Goal: Obtain resource: Obtain resource

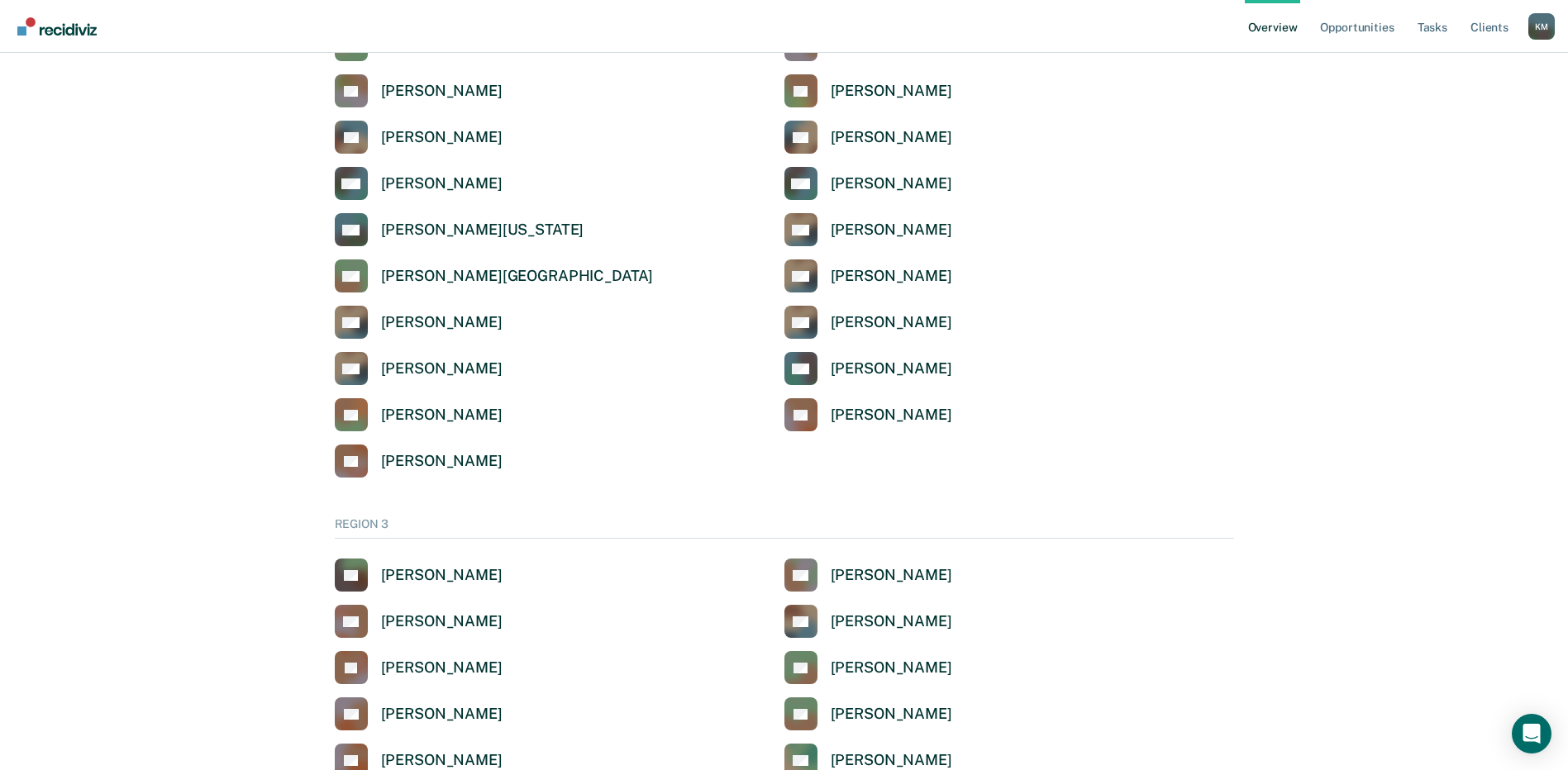
scroll to position [2314, 0]
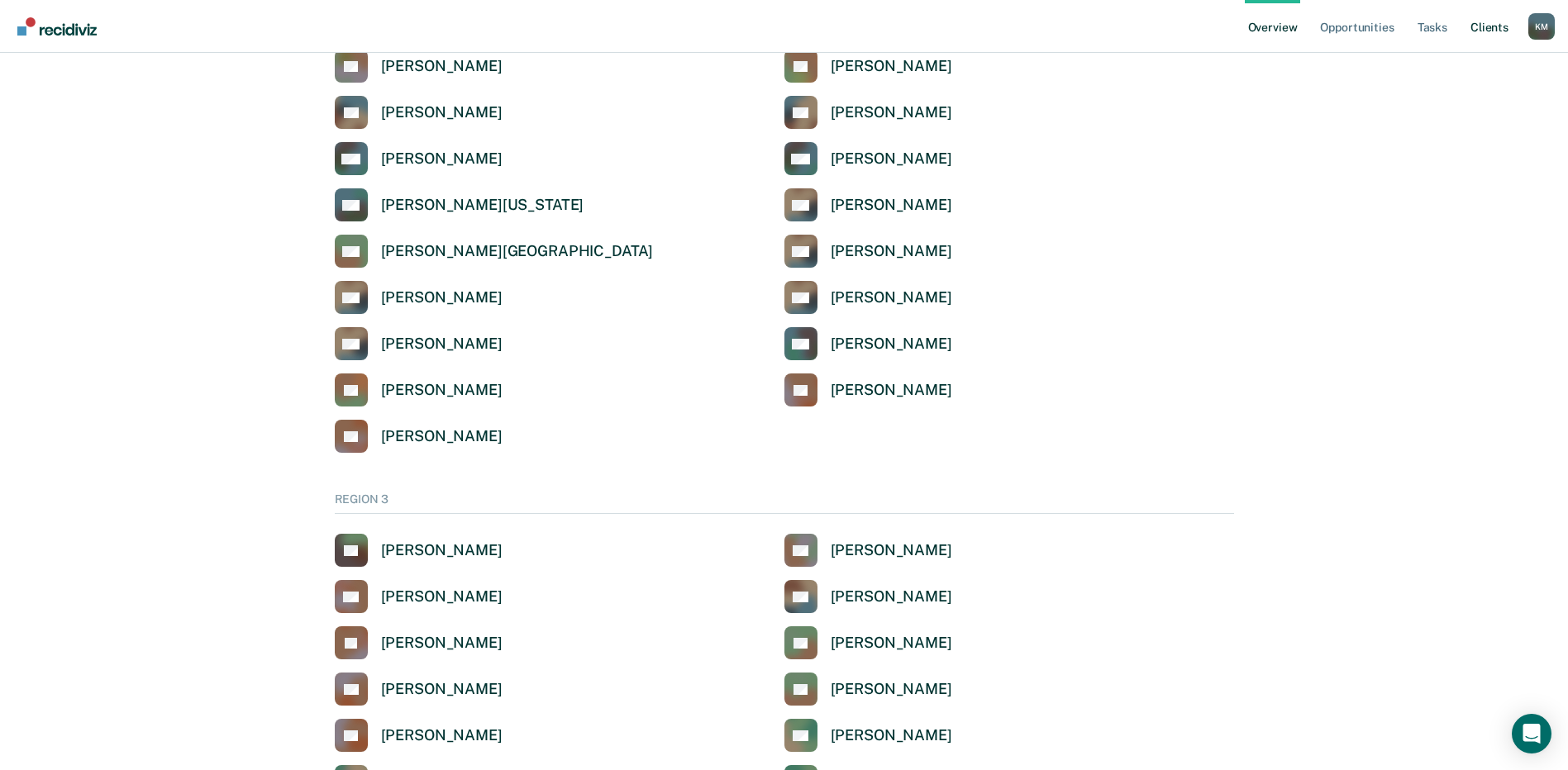
click at [1491, 32] on link "Client s" at bounding box center [1489, 27] width 44 height 53
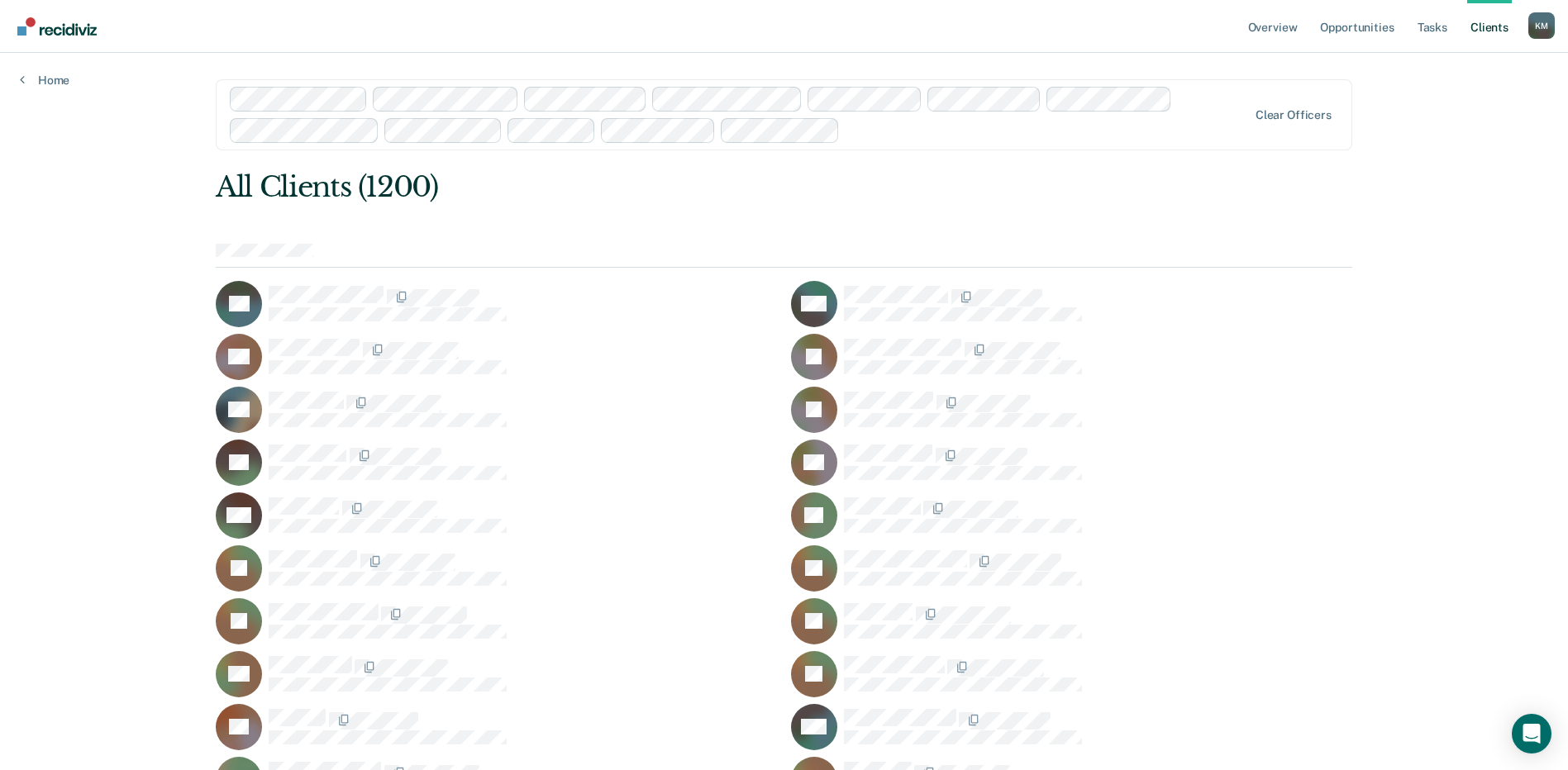
drag, startPoint x: 1167, startPoint y: 442, endPoint x: 514, endPoint y: 502, distance: 655.8
click at [1167, 442] on div "RB" at bounding box center [1071, 462] width 561 height 46
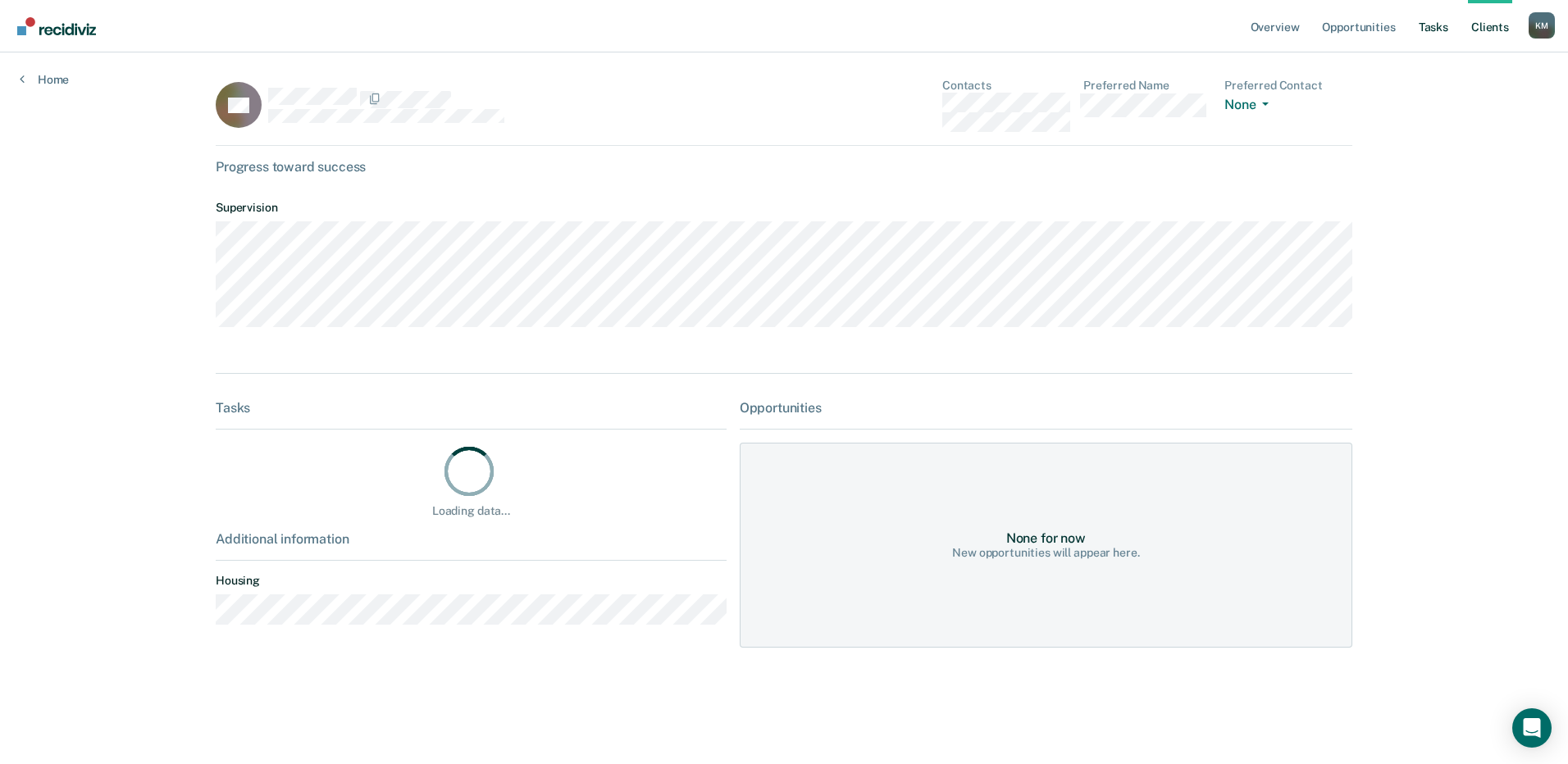
click at [1431, 32] on link "Tasks" at bounding box center [1433, 26] width 36 height 53
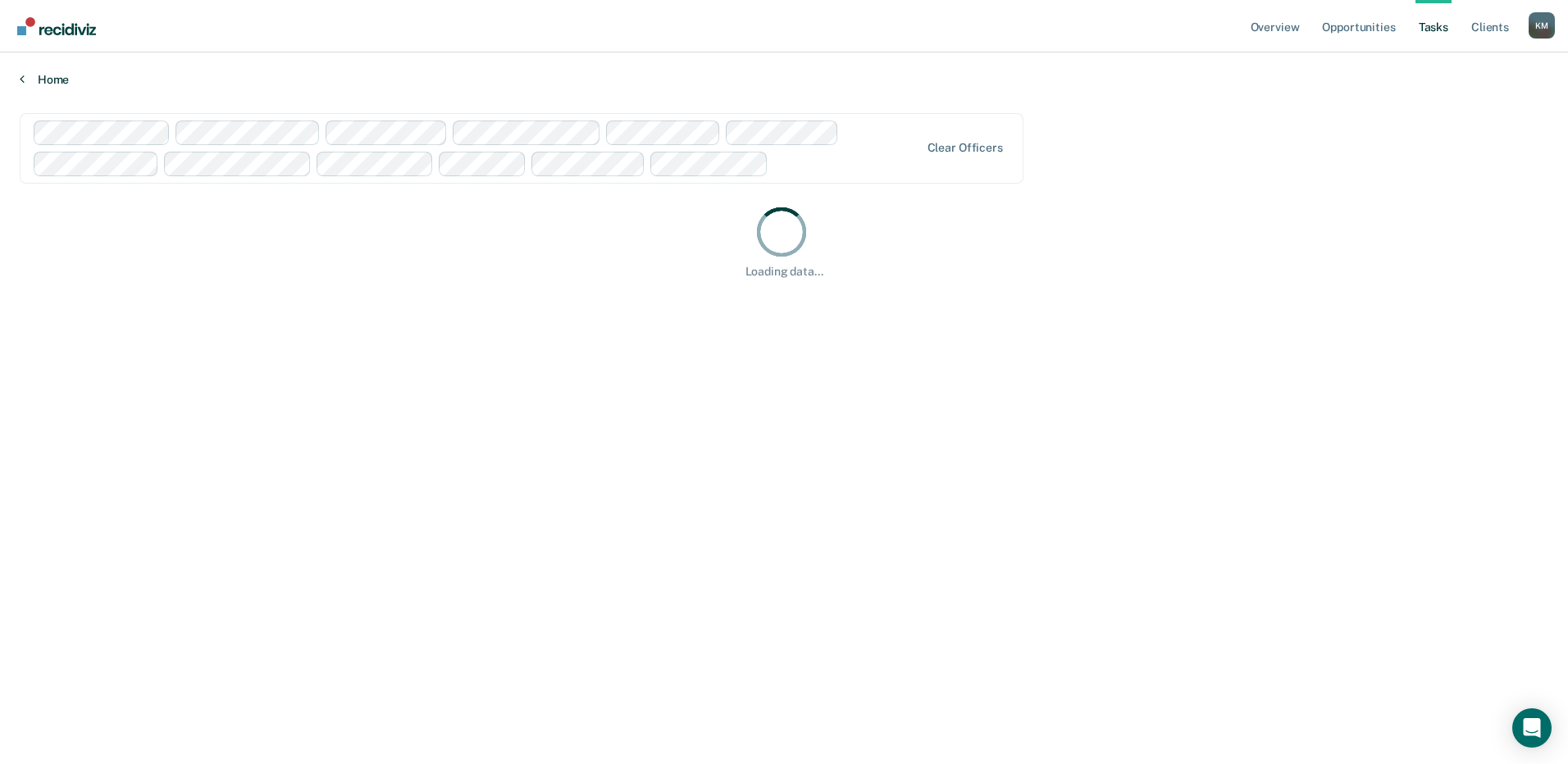
click at [61, 81] on link "Home" at bounding box center [784, 79] width 1529 height 15
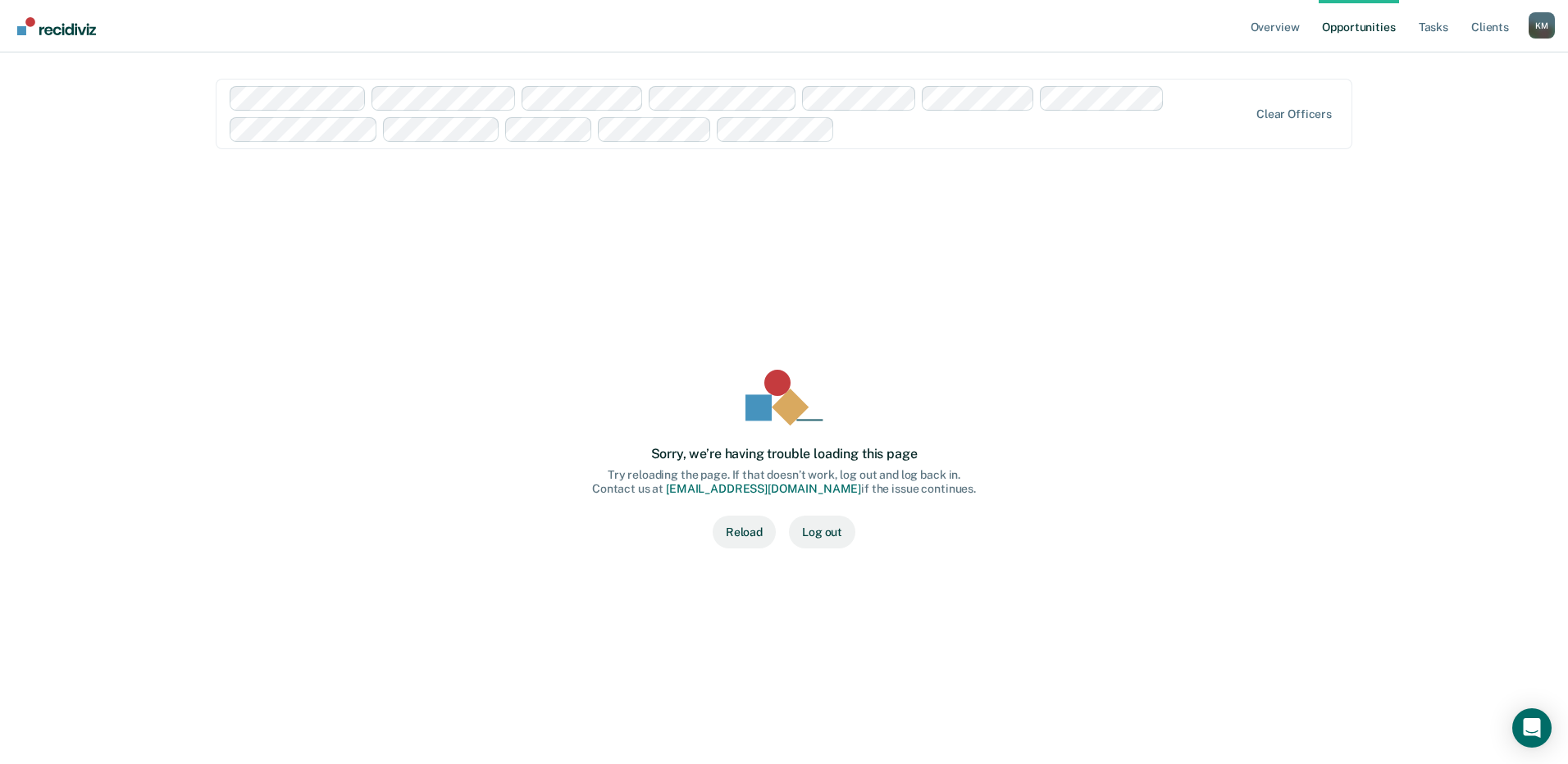
click at [747, 523] on button "Reload" at bounding box center [743, 532] width 64 height 33
click at [739, 534] on button "Reload" at bounding box center [743, 532] width 64 height 33
click at [1279, 29] on link "Overview" at bounding box center [1275, 26] width 56 height 53
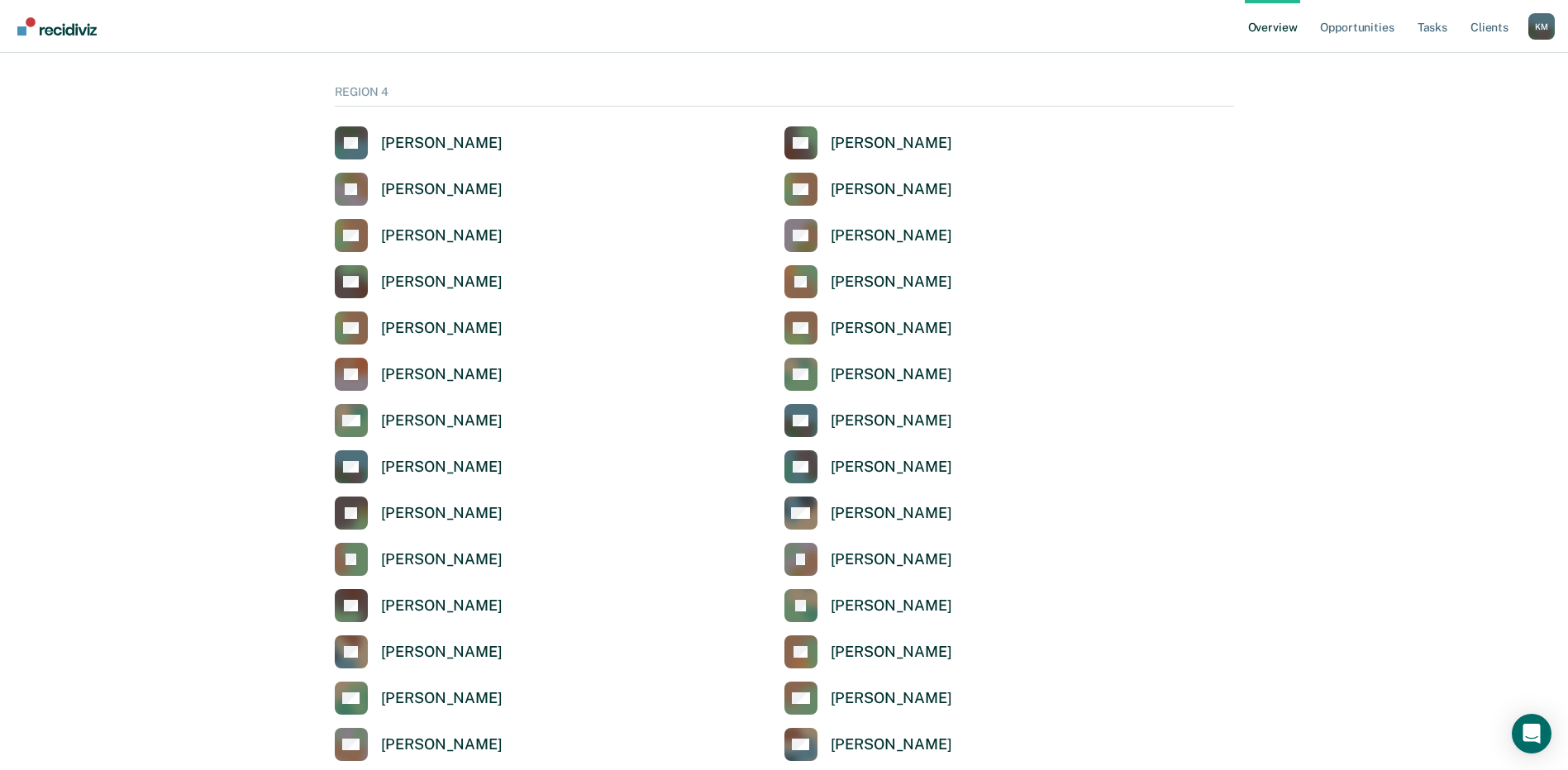
scroll to position [4132, 0]
click at [404, 703] on div "Kimberly Mach" at bounding box center [441, 697] width 121 height 19
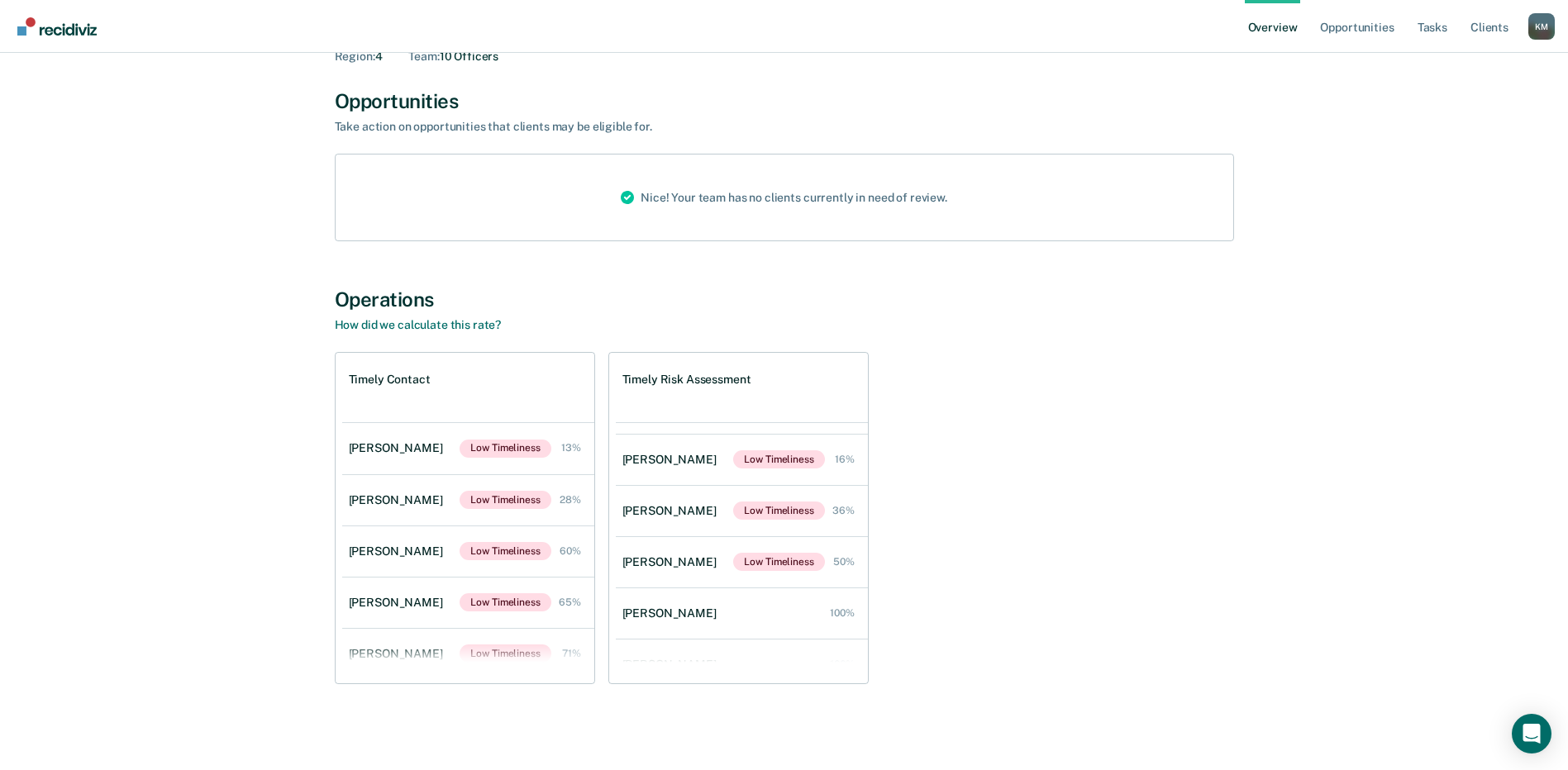
scroll to position [272, 0]
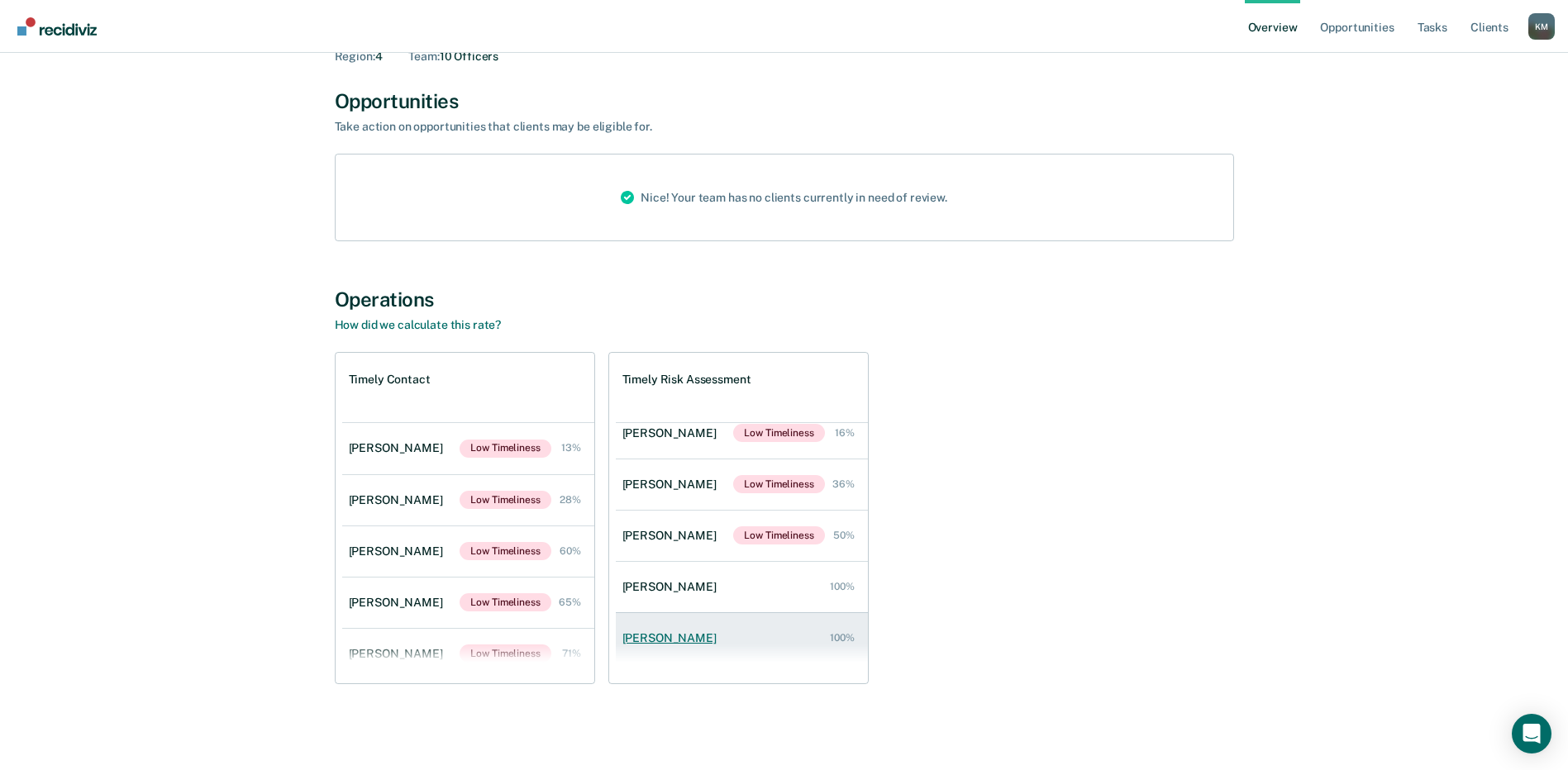
click at [648, 636] on div "Cynthia Ramirez" at bounding box center [673, 638] width 101 height 14
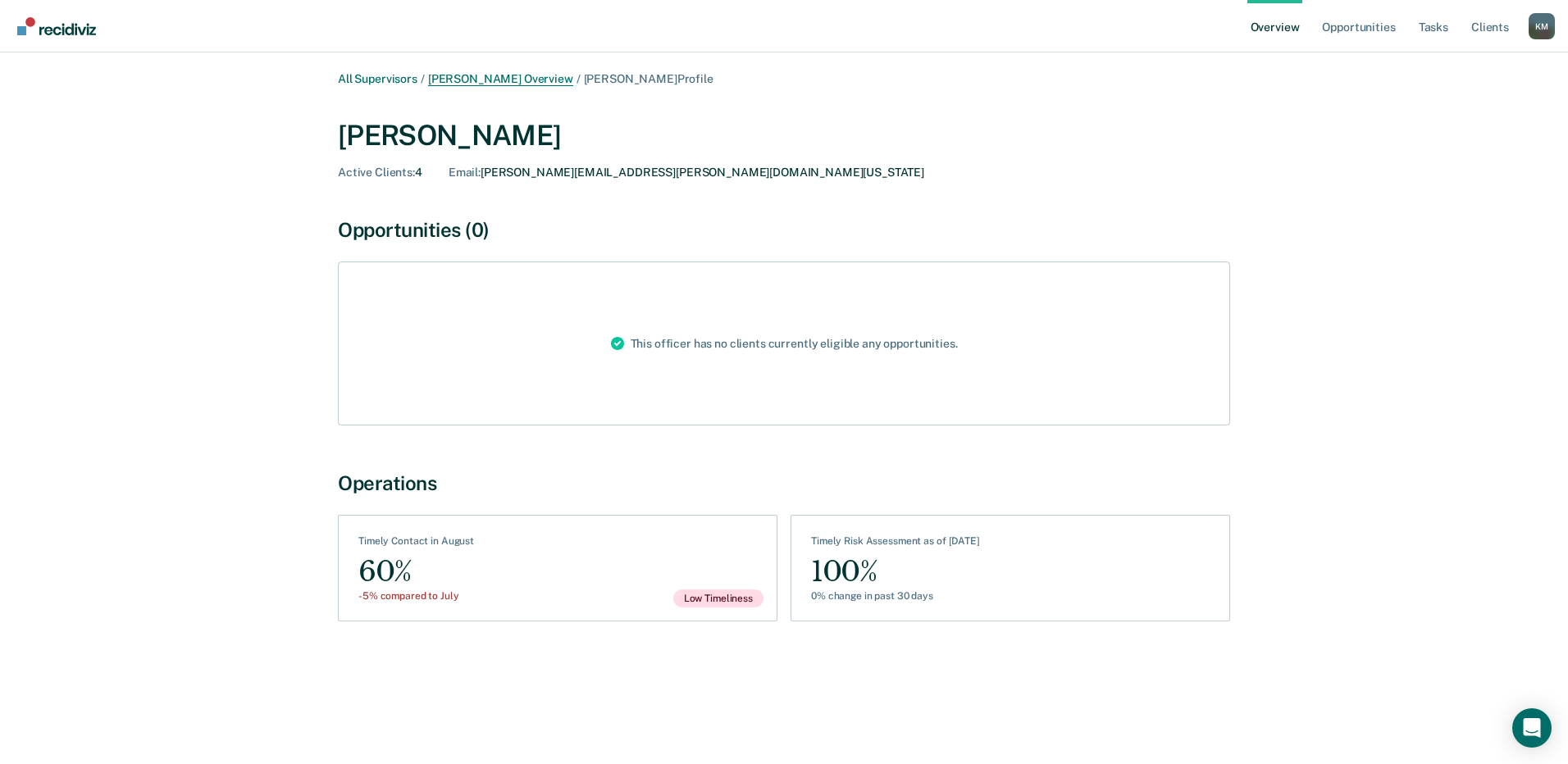
click at [496, 81] on link "Kimberly Mach Overview" at bounding box center [501, 79] width 145 height 14
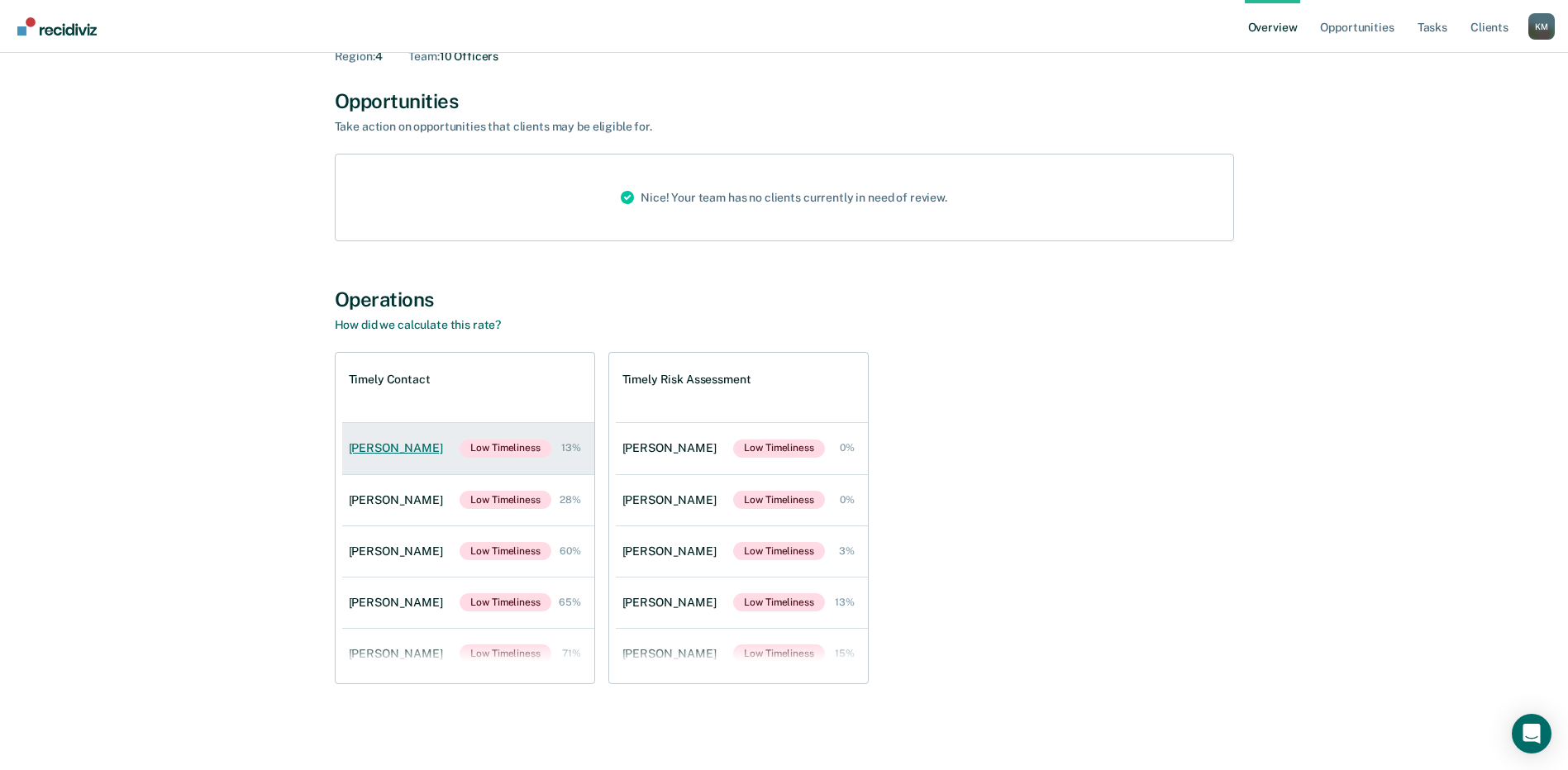
click at [393, 447] on div "Jonathan Samaniego" at bounding box center [399, 449] width 101 height 14
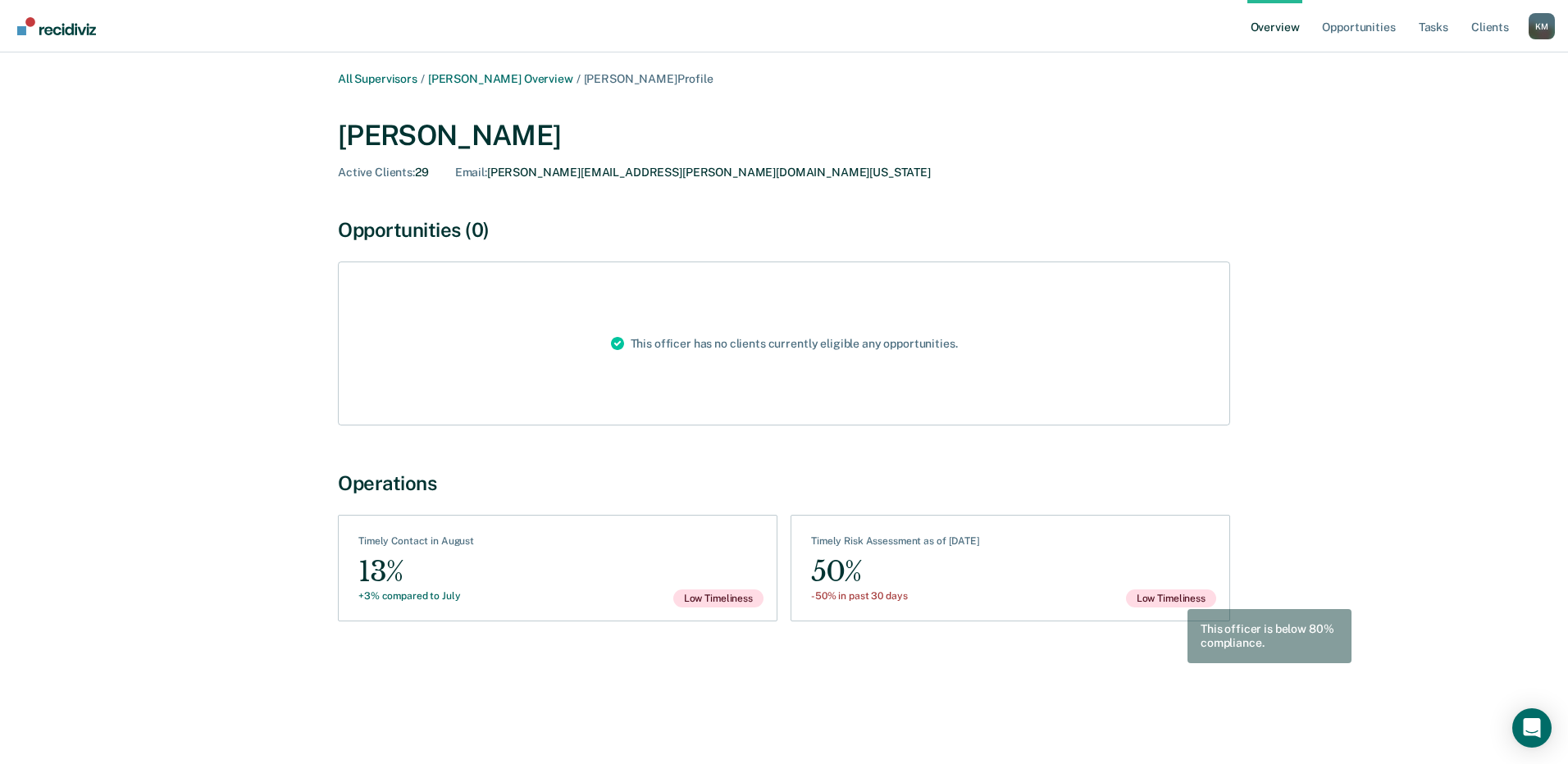
click at [1170, 596] on span "Low Timeliness" at bounding box center [1171, 599] width 90 height 18
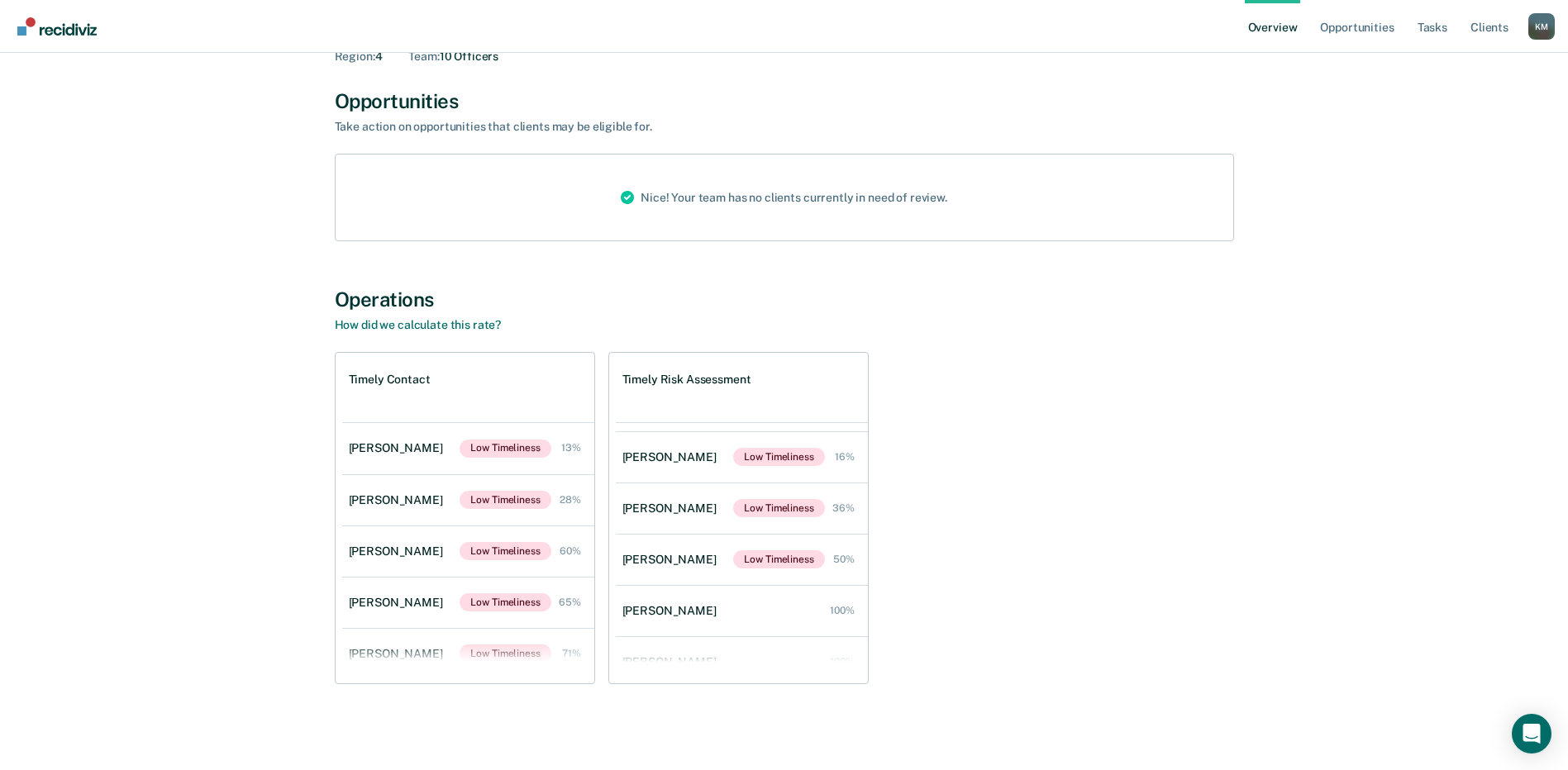
scroll to position [272, 0]
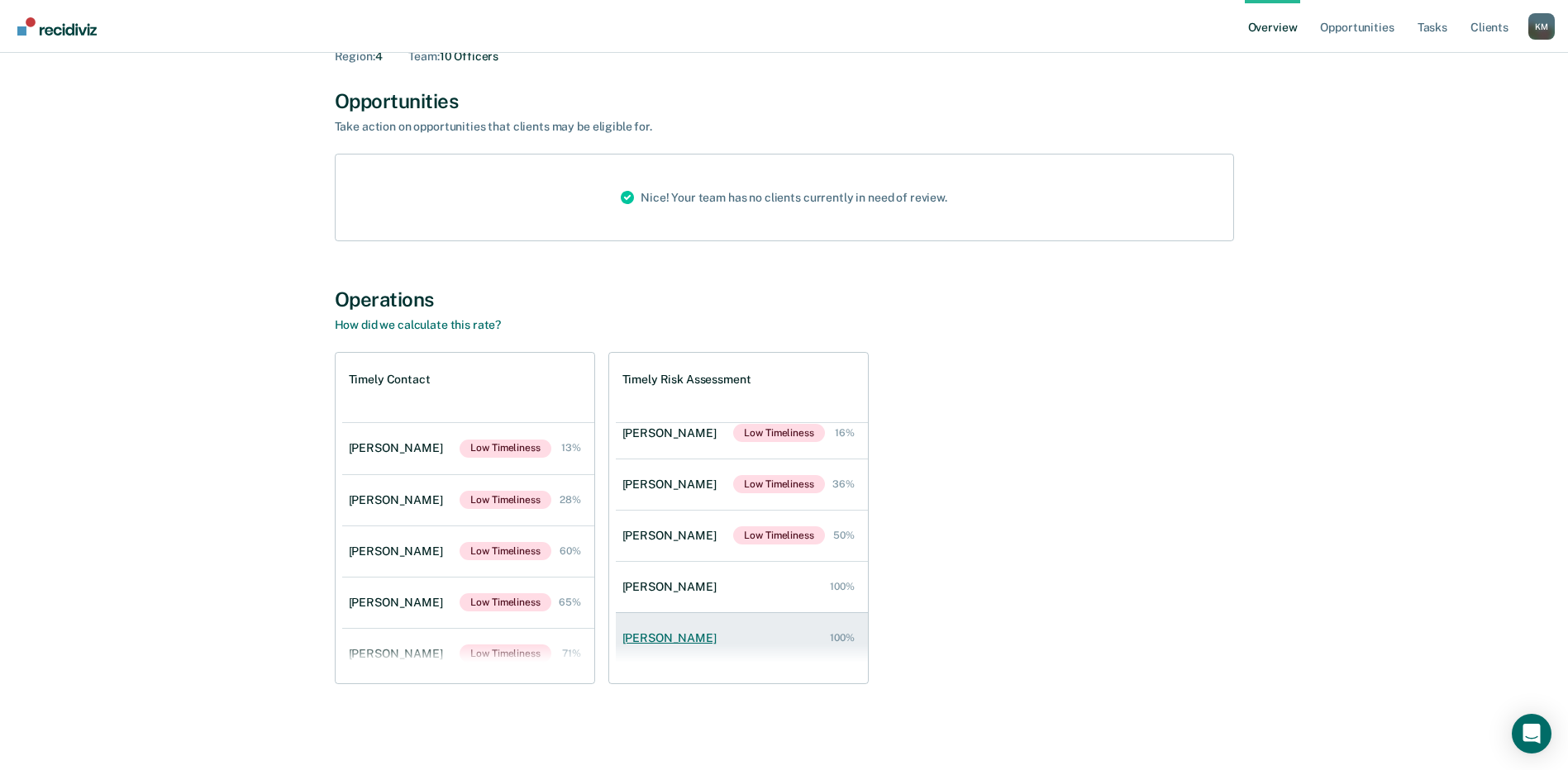
click at [690, 636] on div "[PERSON_NAME]" at bounding box center [673, 638] width 101 height 14
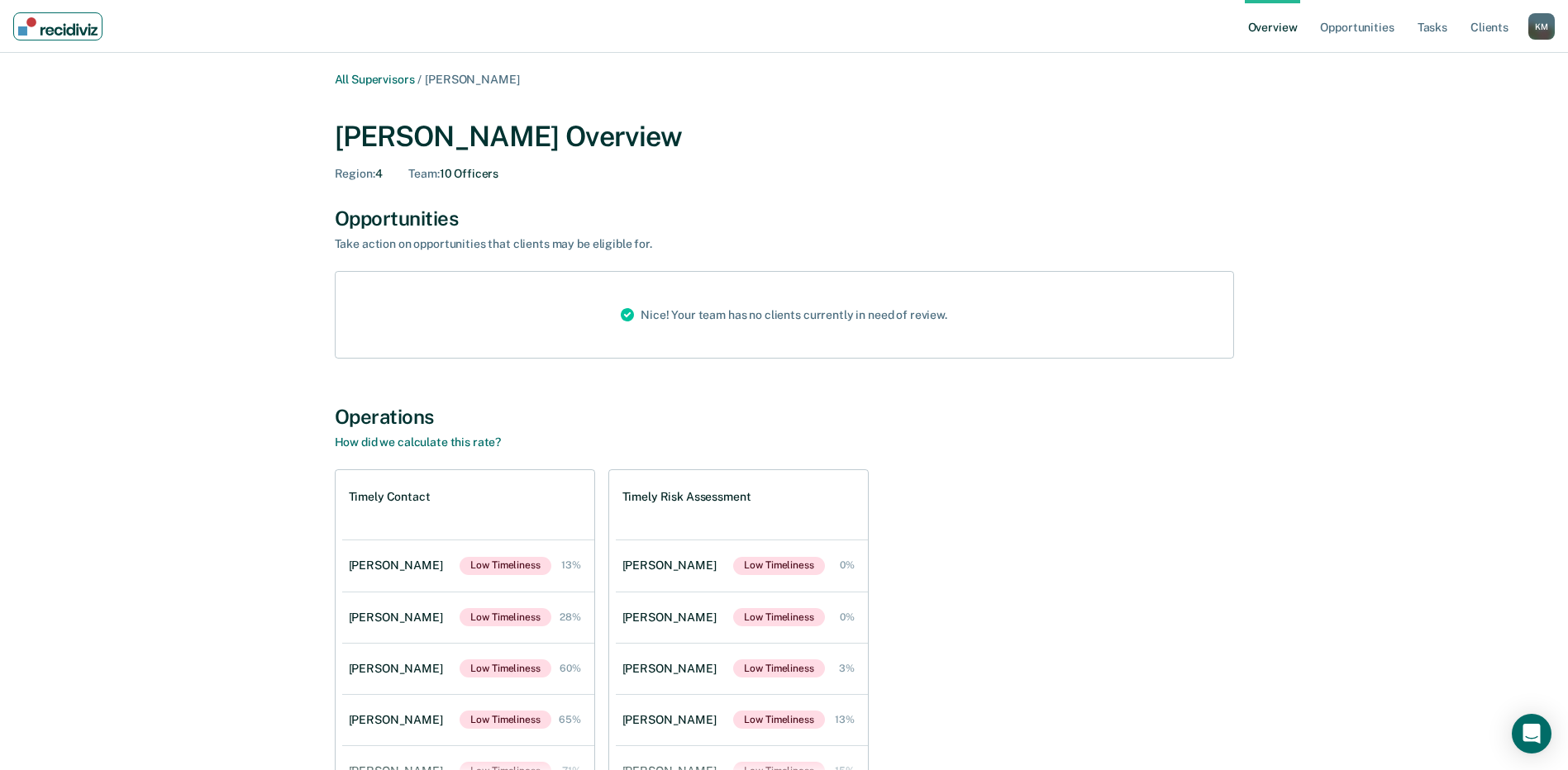
click at [54, 32] on img "Main navigation" at bounding box center [57, 27] width 79 height 18
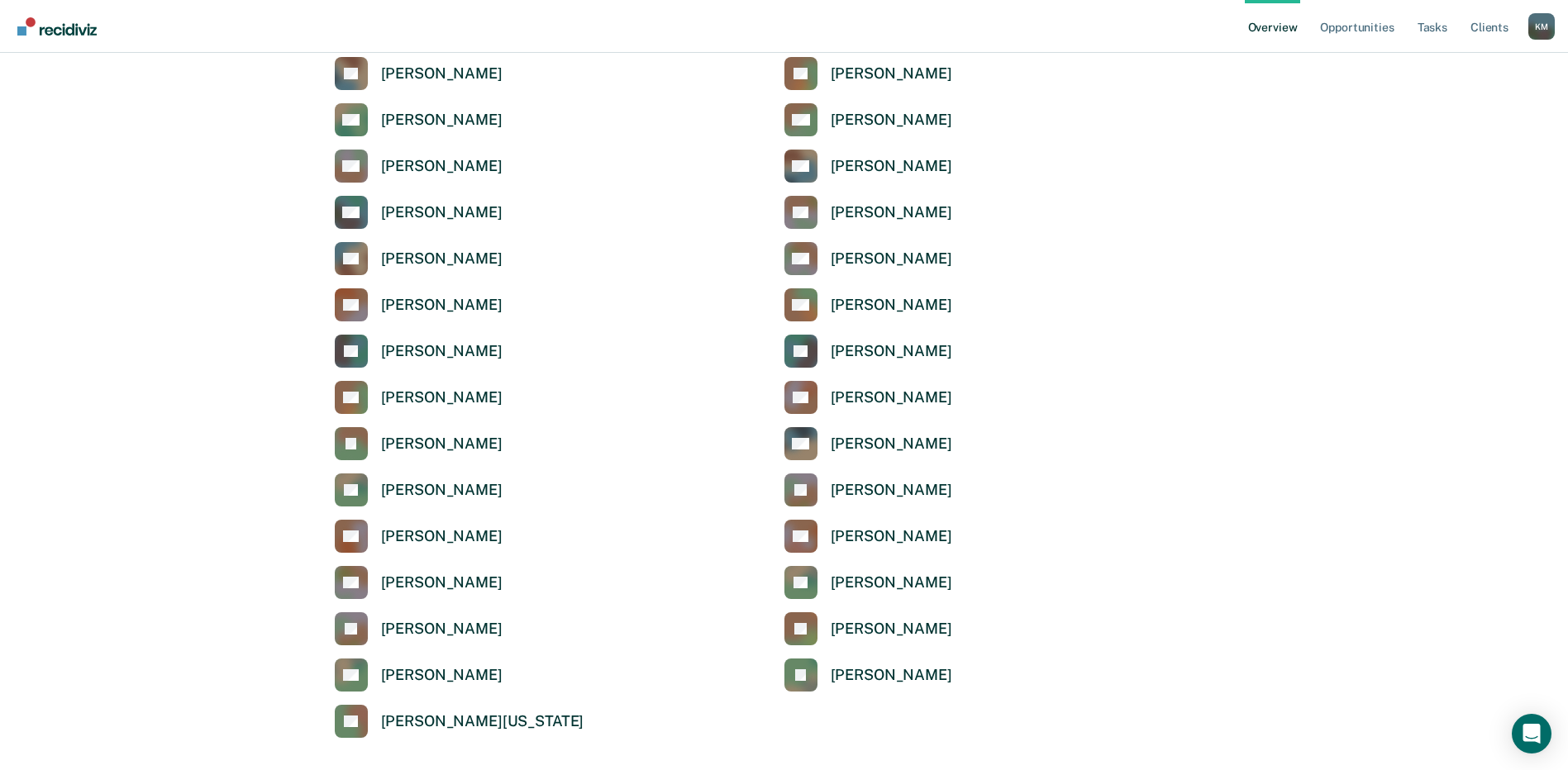
scroll to position [4711, 0]
click at [439, 529] on div "[PERSON_NAME]" at bounding box center [441, 535] width 121 height 19
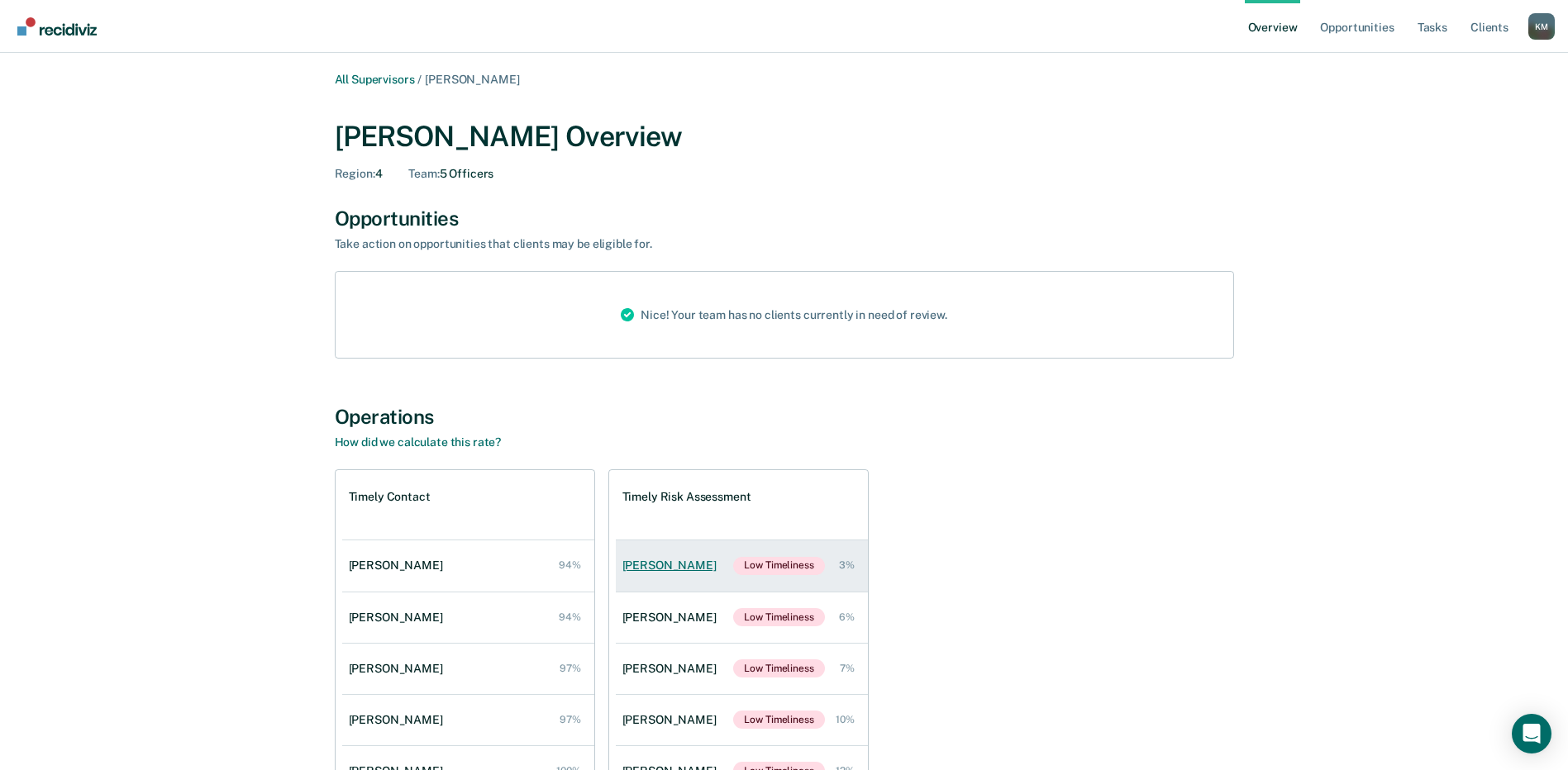
click at [657, 564] on div "[PERSON_NAME]" at bounding box center [673, 566] width 101 height 14
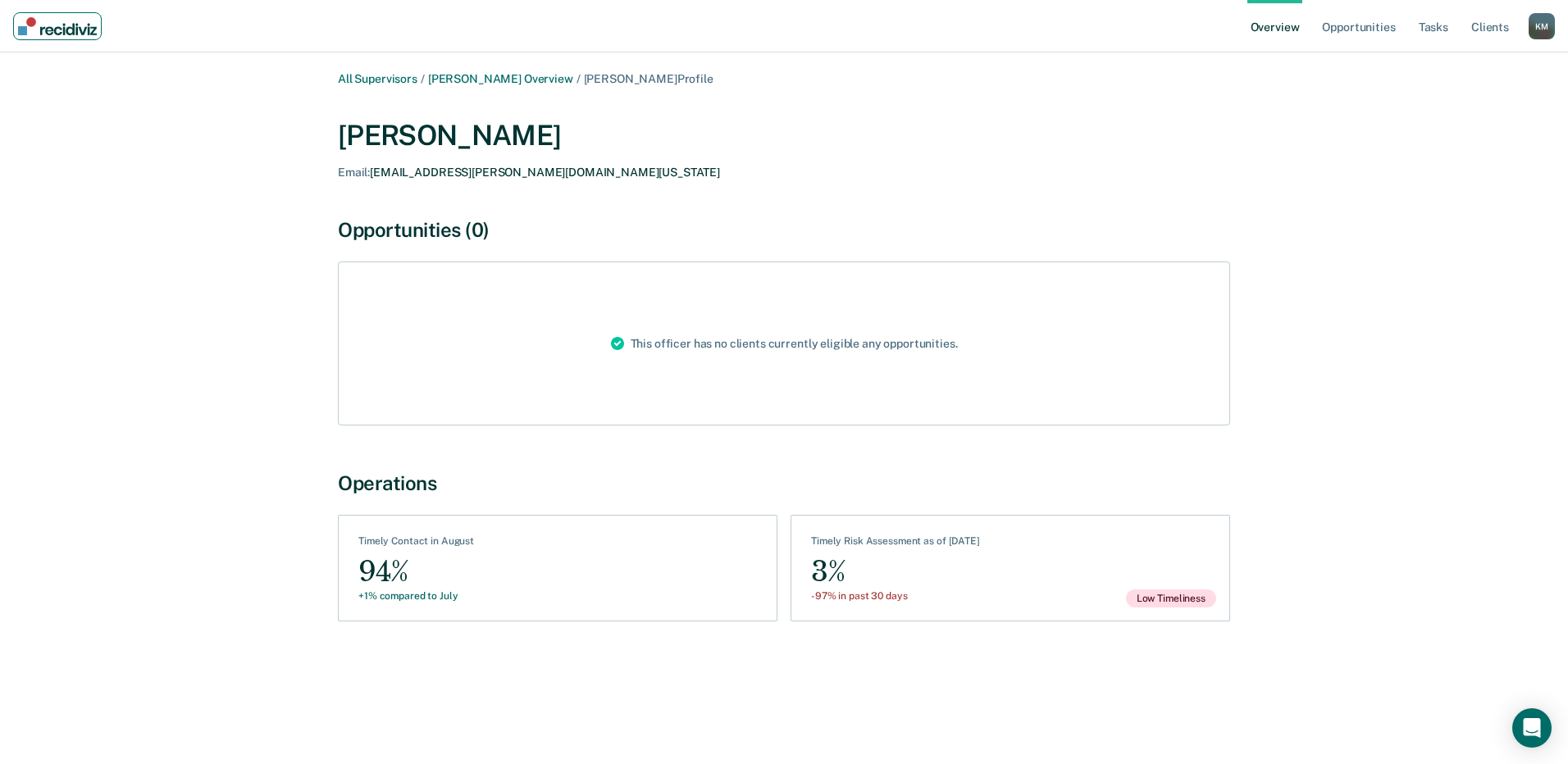
click at [51, 22] on img "Main navigation" at bounding box center [57, 26] width 78 height 18
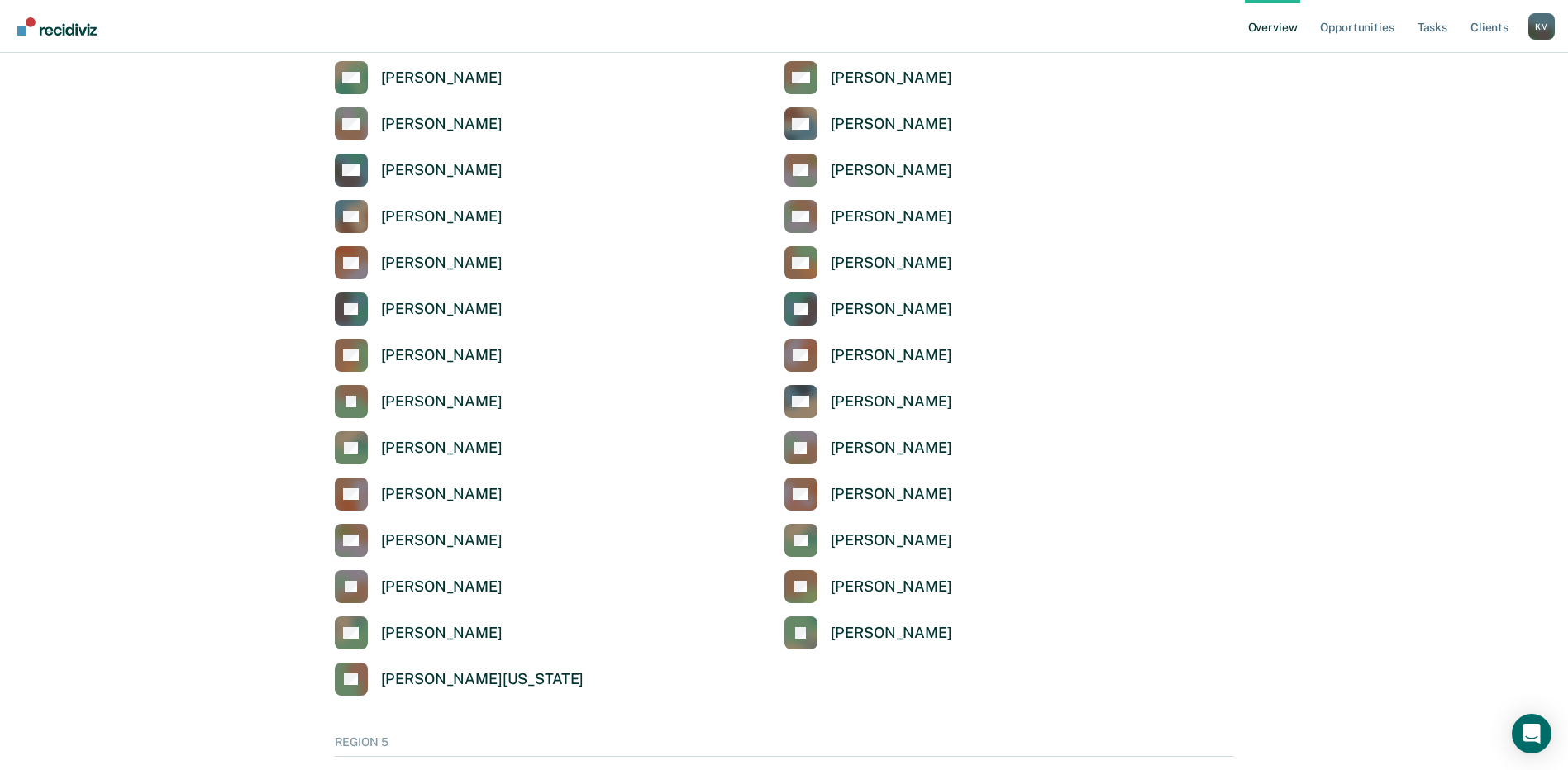
scroll to position [4794, 0]
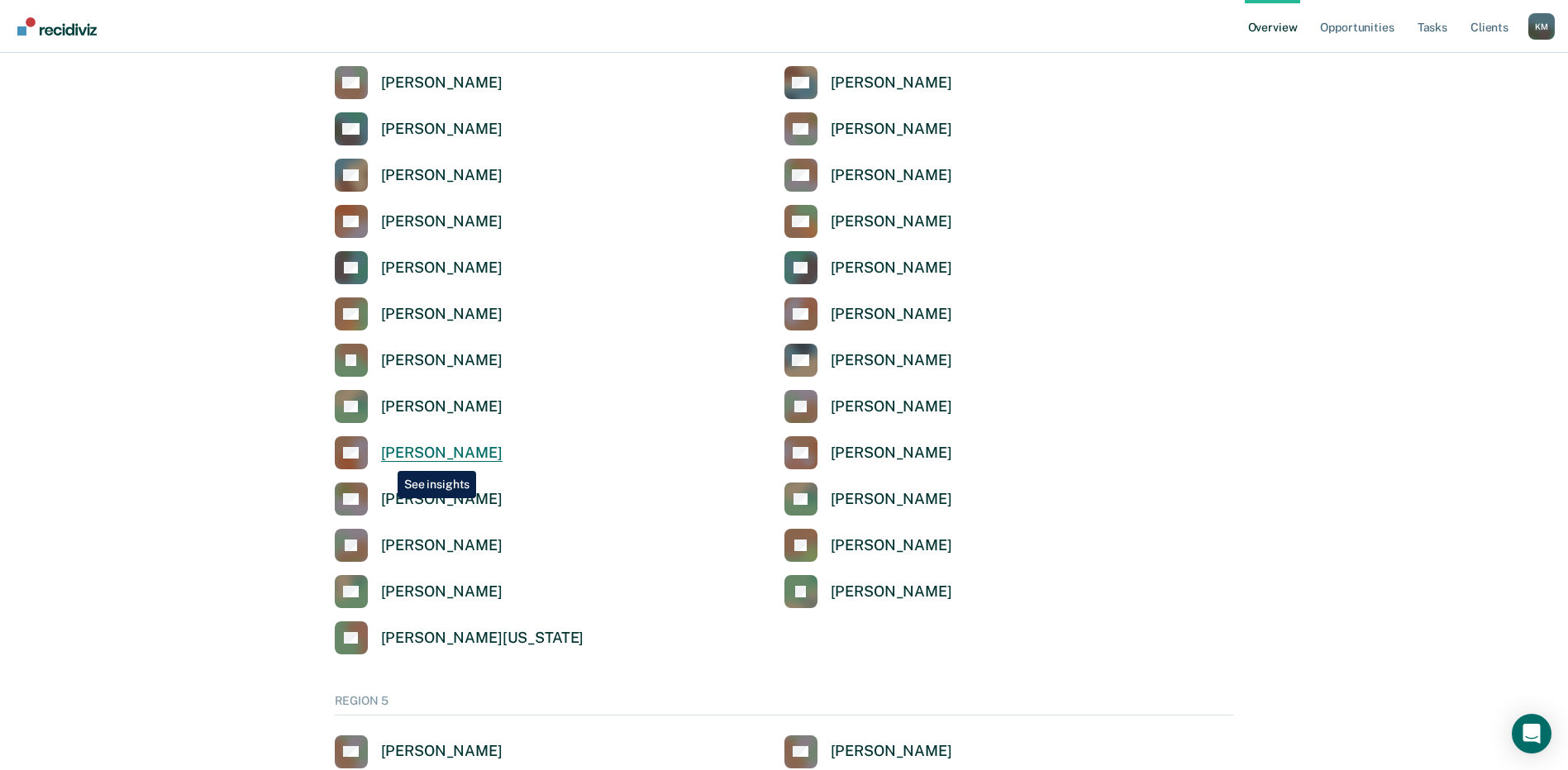
click at [386, 458] on div "[PERSON_NAME]" at bounding box center [441, 453] width 121 height 19
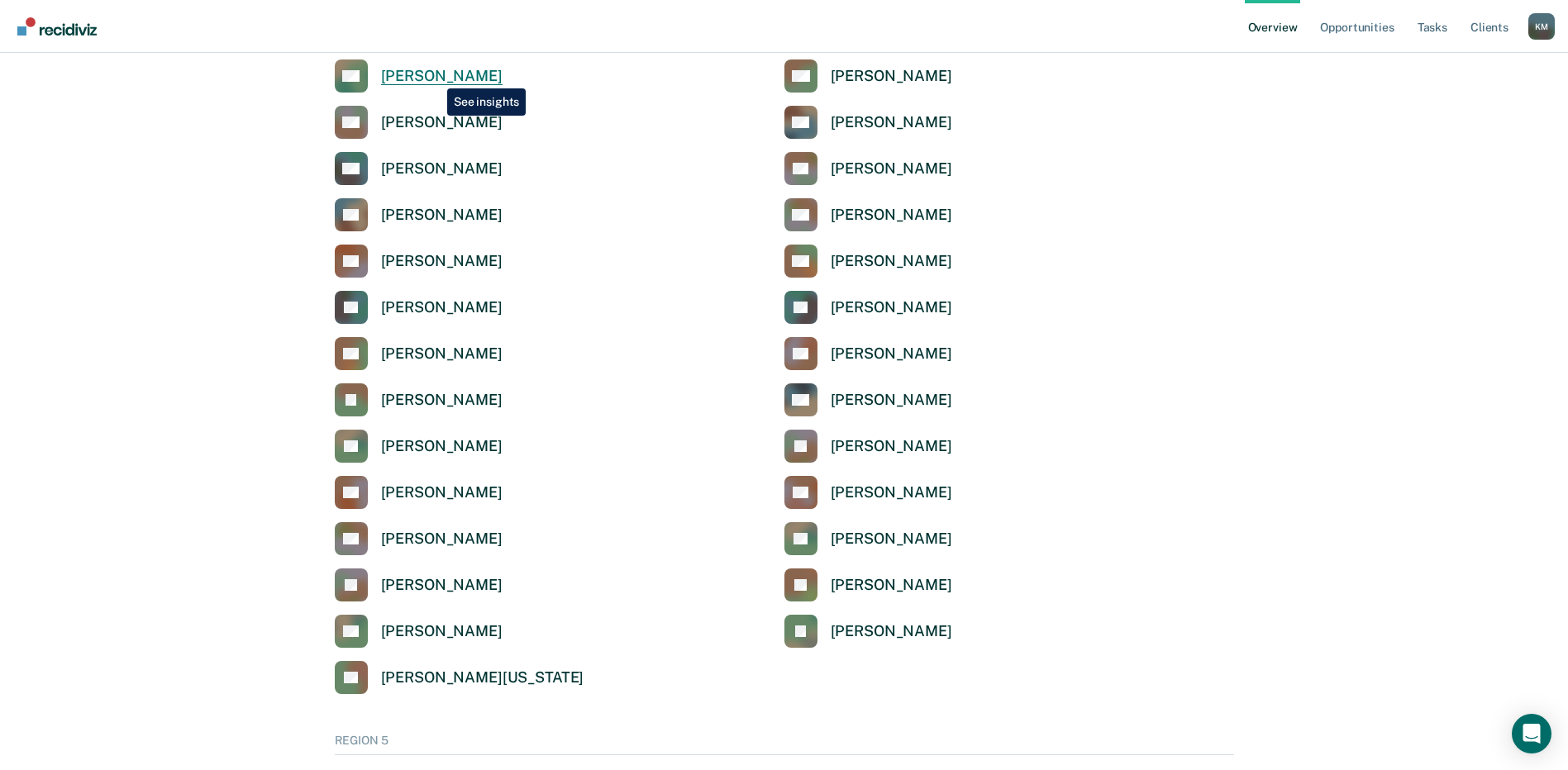
click at [435, 76] on div "[PERSON_NAME]" at bounding box center [441, 76] width 121 height 19
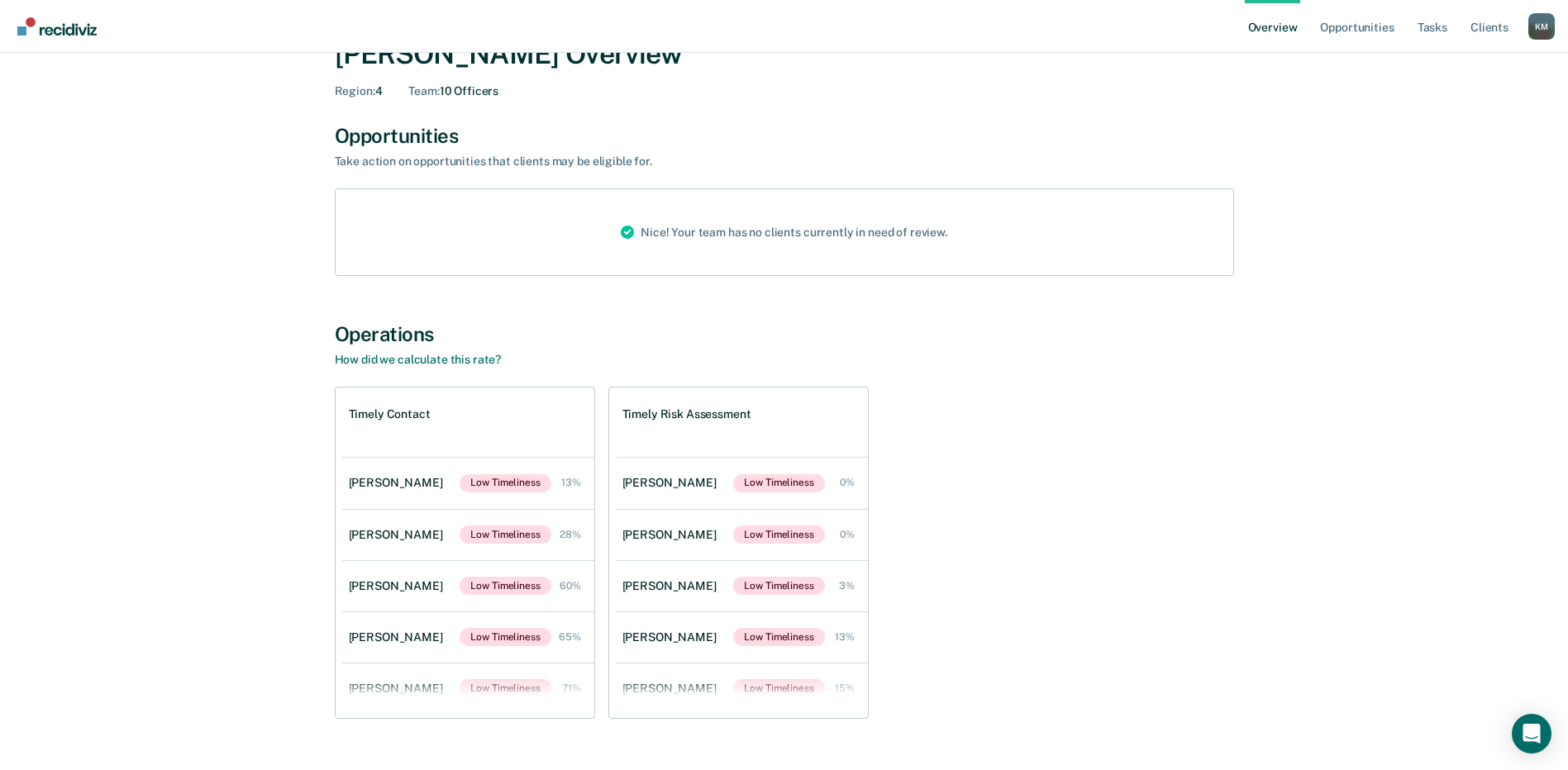
scroll to position [117, 0]
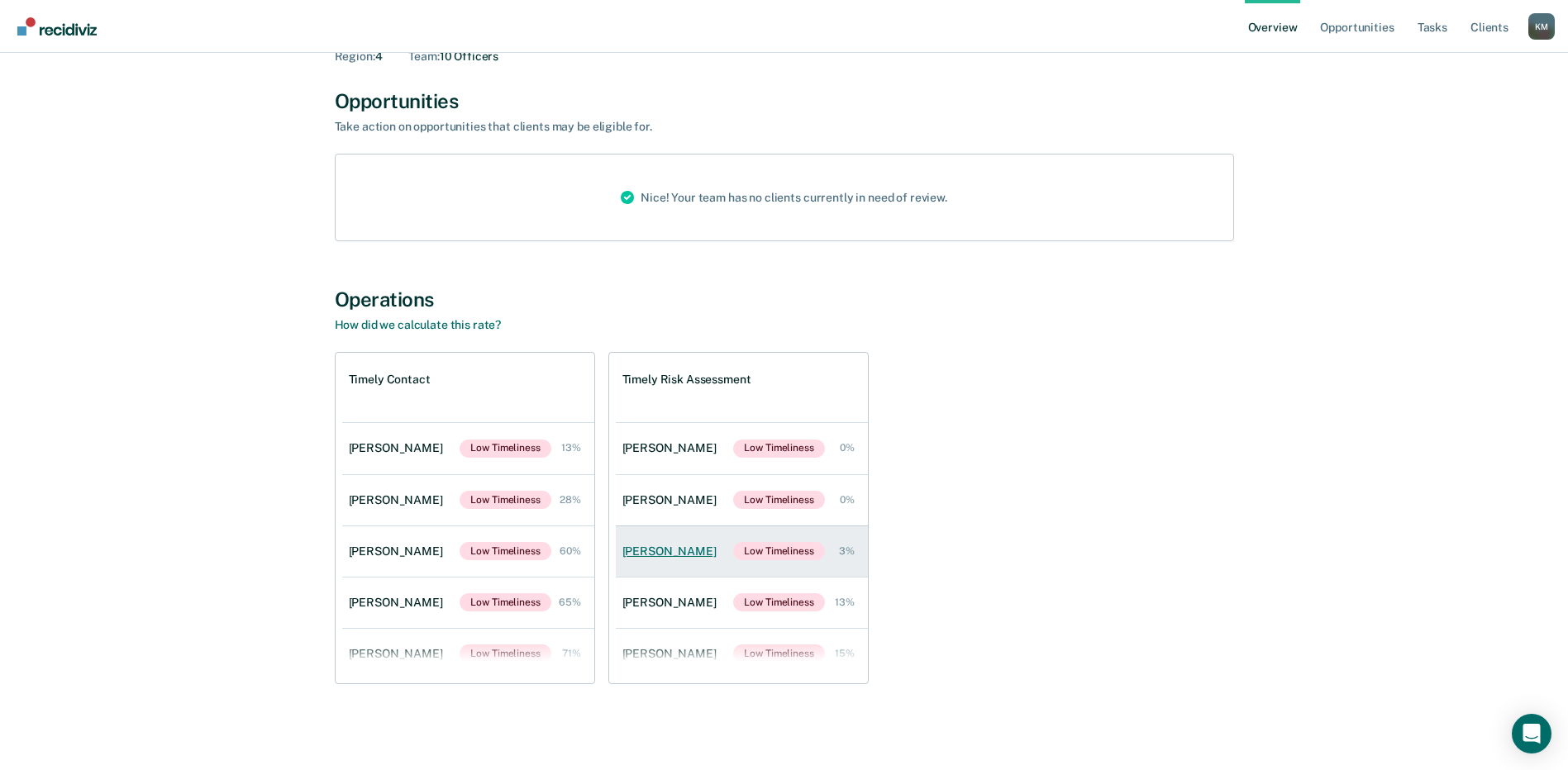
click at [663, 547] on div "Shonda Goliday" at bounding box center [673, 551] width 101 height 14
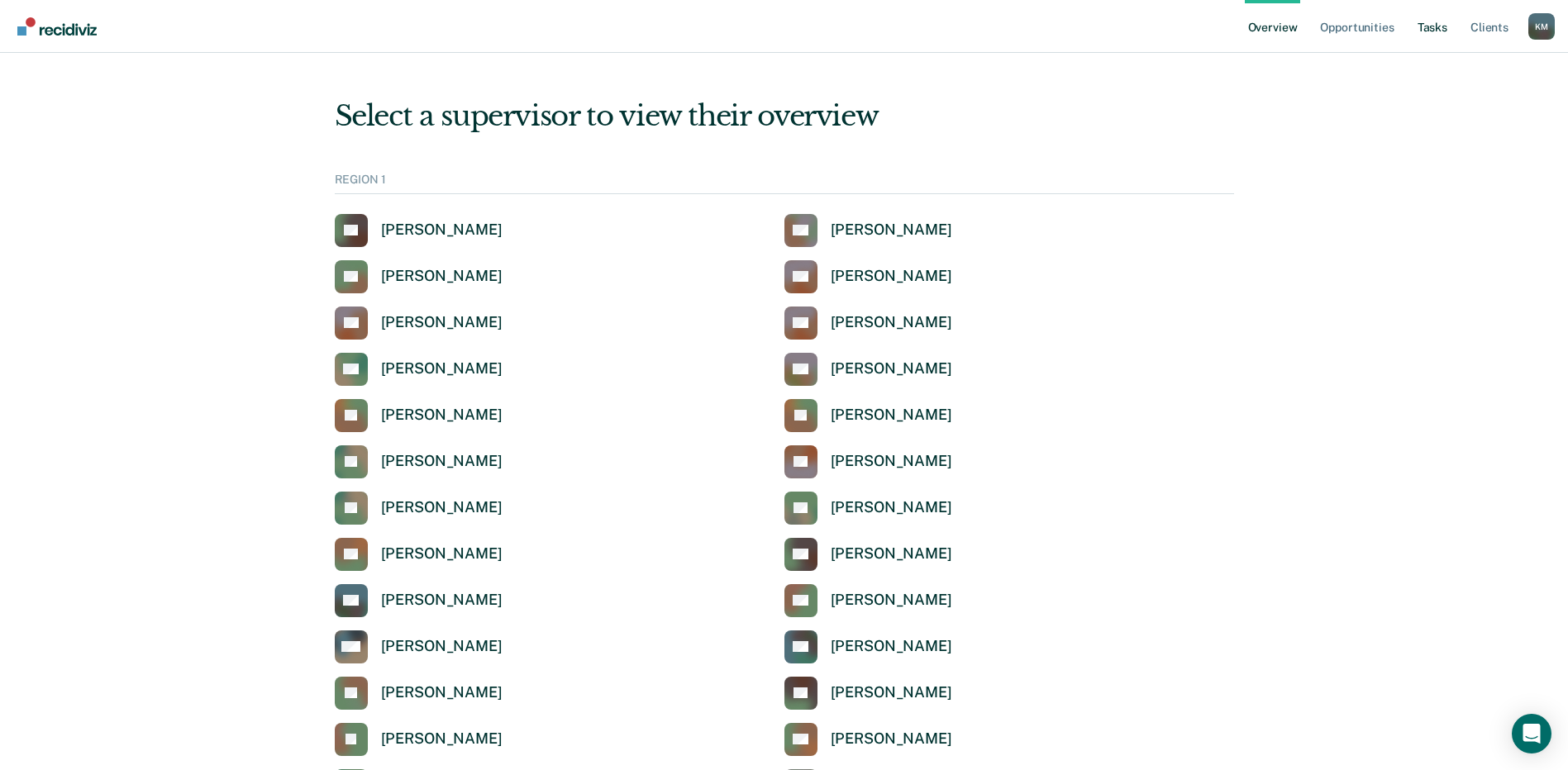
click at [1434, 35] on link "Tasks" at bounding box center [1432, 27] width 36 height 53
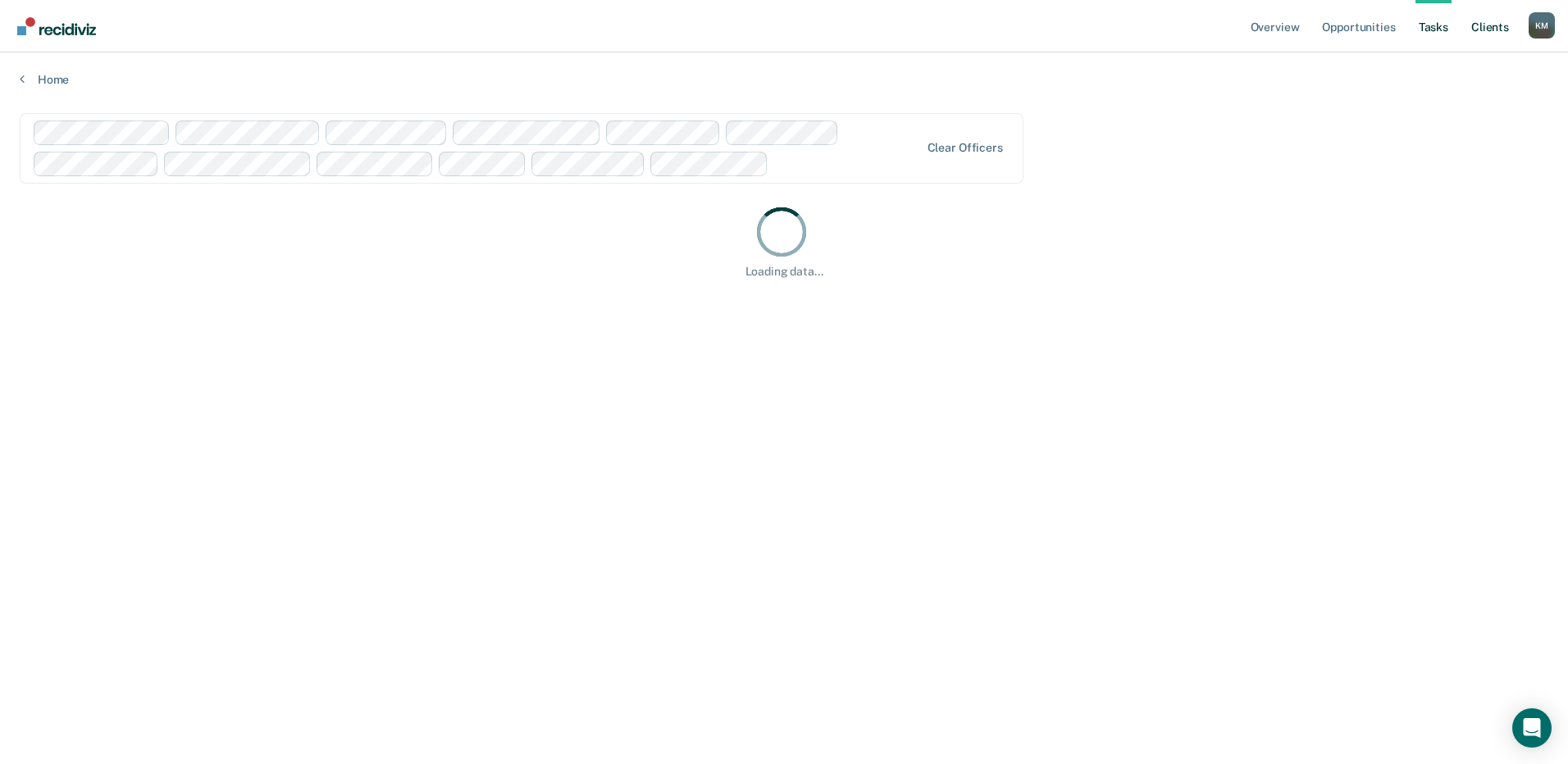
click at [1494, 26] on link "Client s" at bounding box center [1490, 26] width 44 height 53
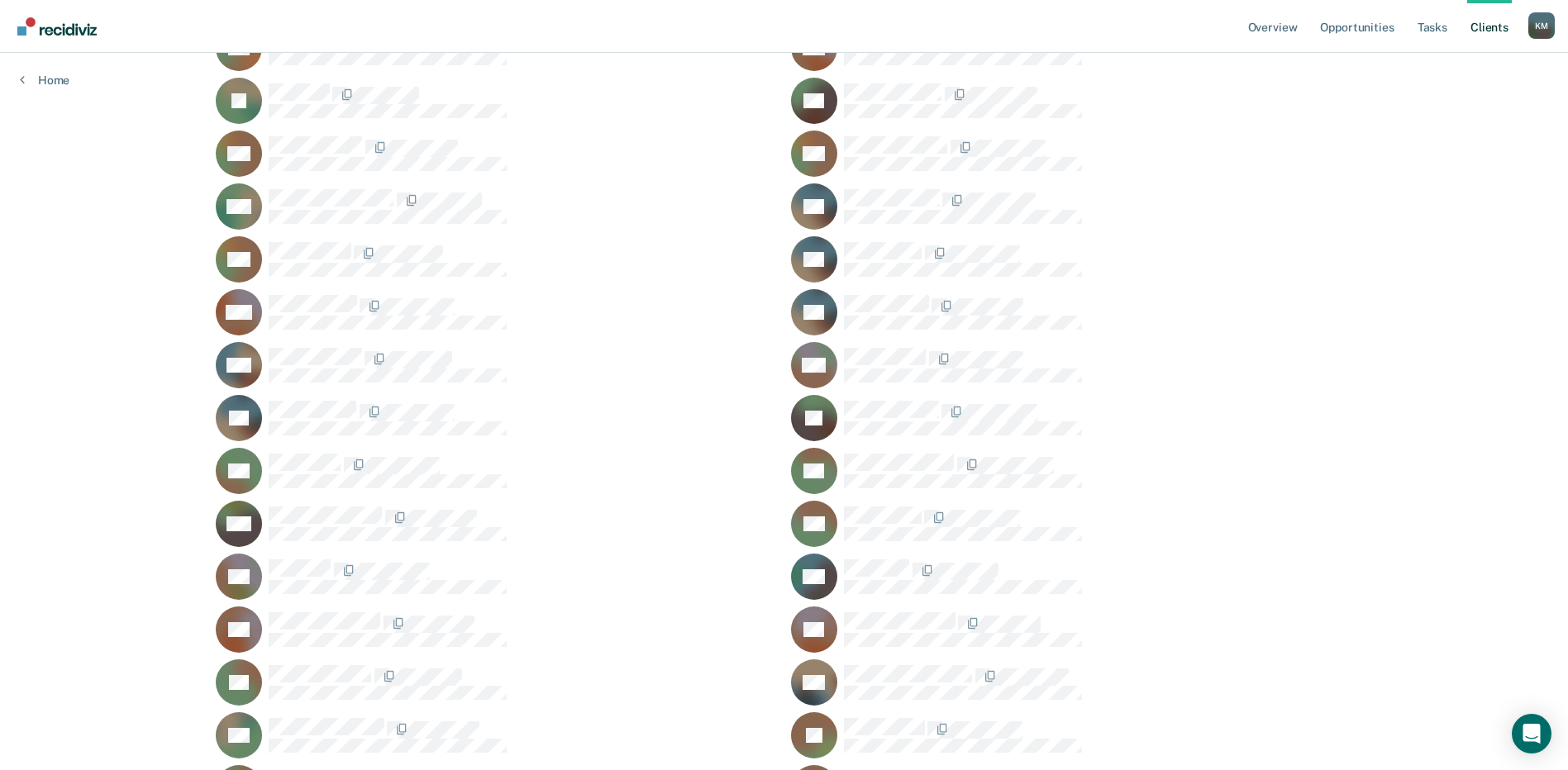
scroll to position [8761, 0]
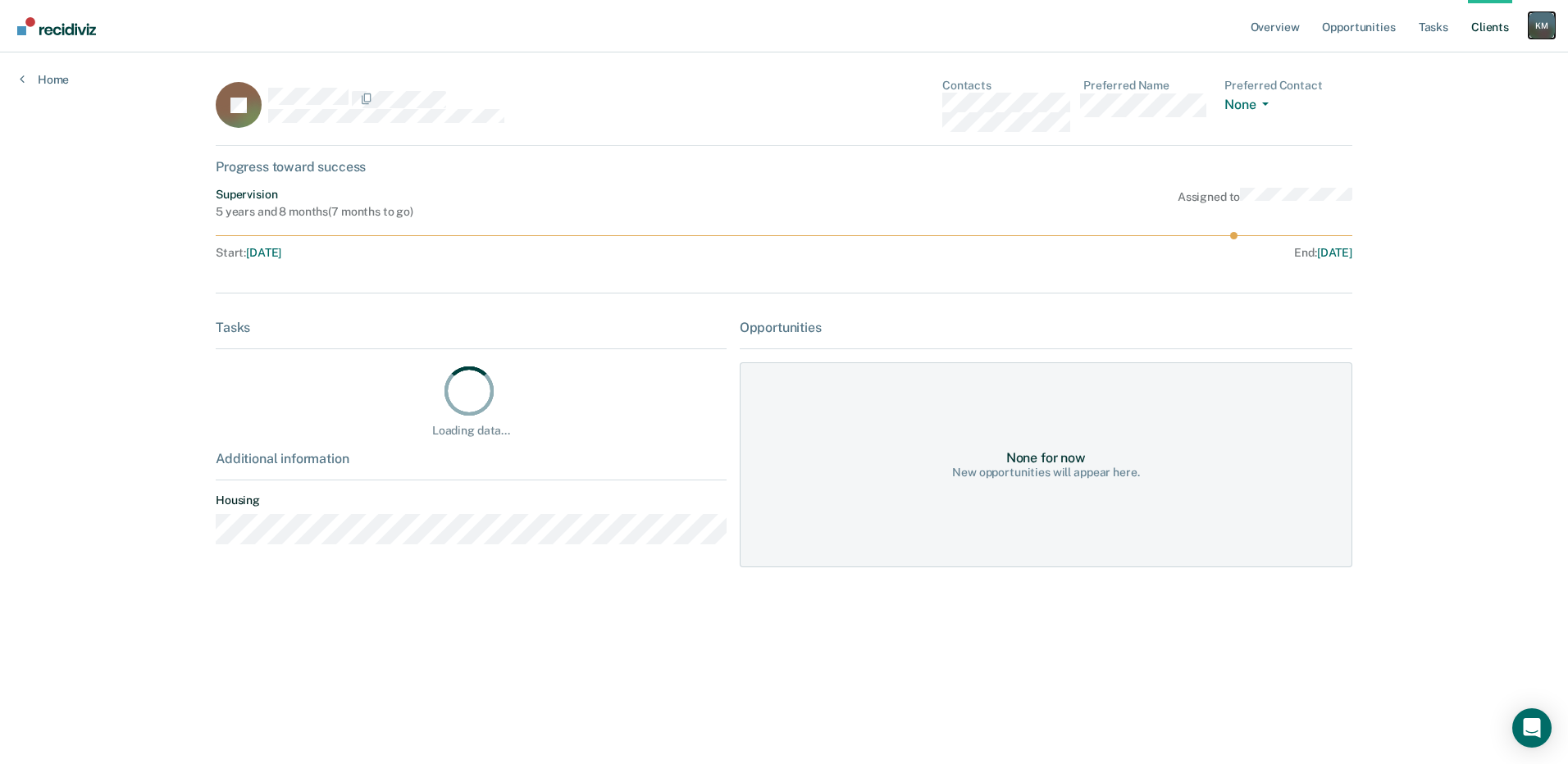
click at [1549, 28] on div "K M" at bounding box center [1542, 25] width 26 height 26
click at [1427, 111] on link "Log Out" at bounding box center [1475, 108] width 132 height 14
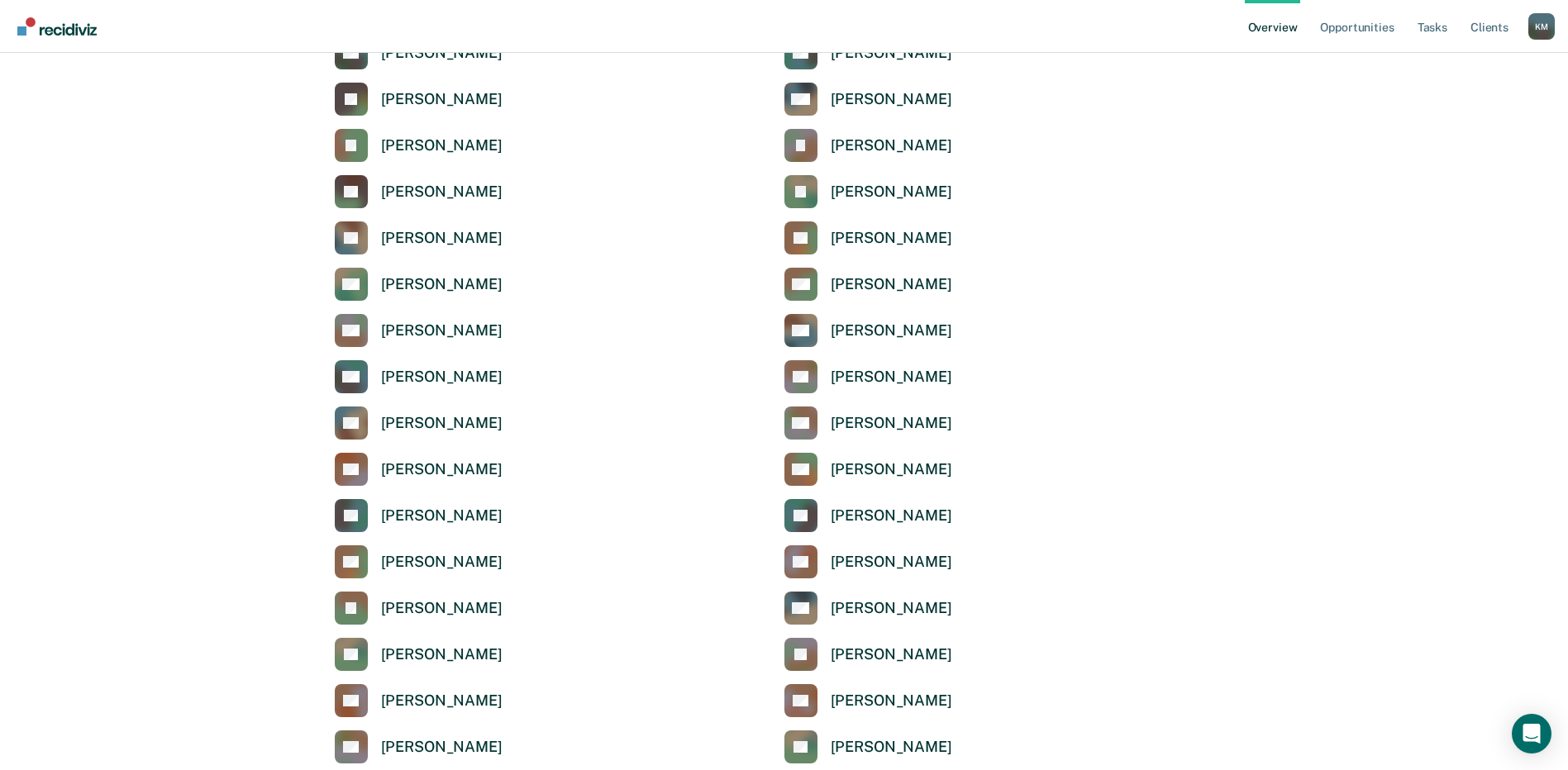
scroll to position [4628, 0]
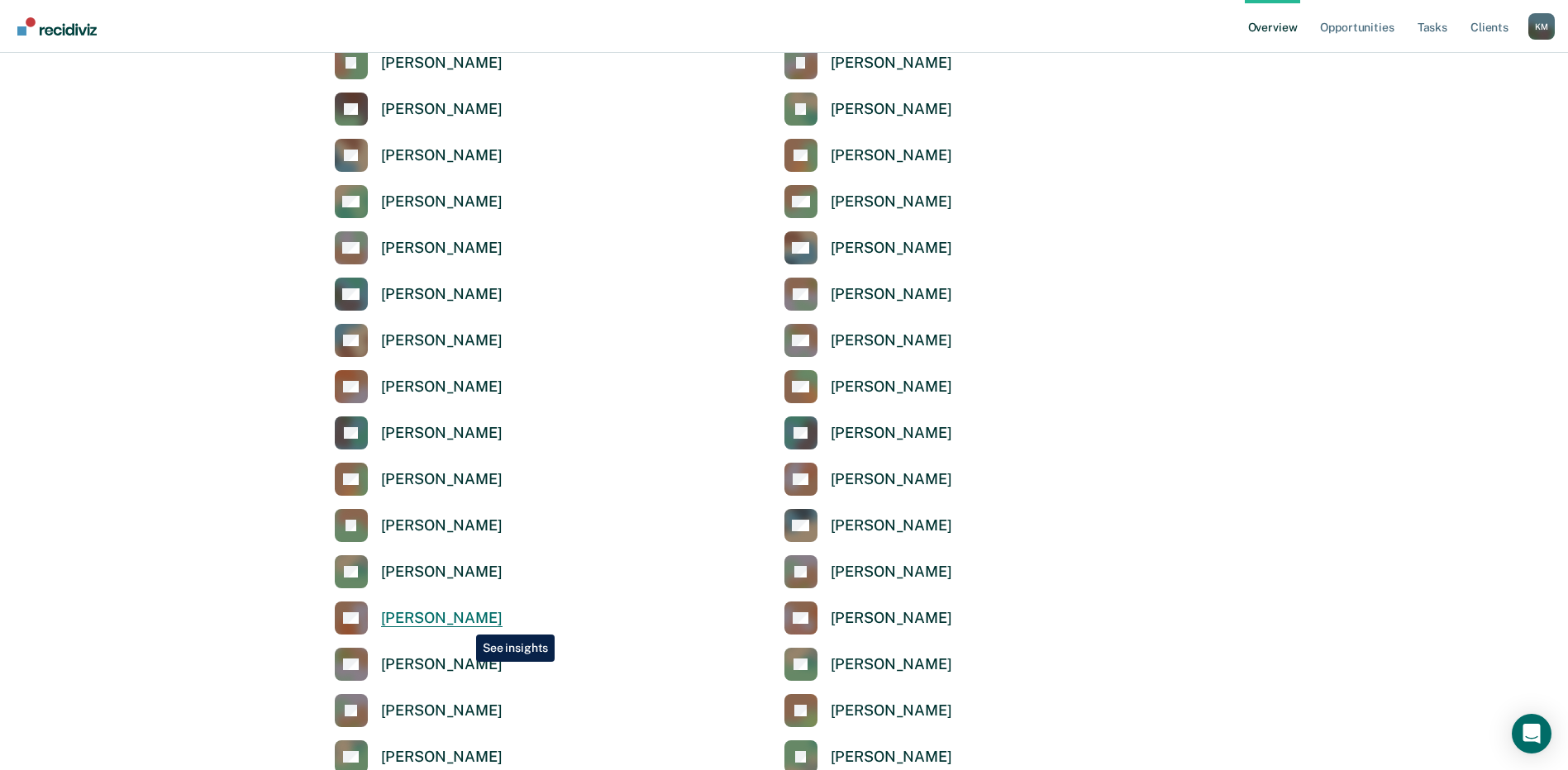
click at [463, 622] on div "[PERSON_NAME]" at bounding box center [441, 618] width 121 height 19
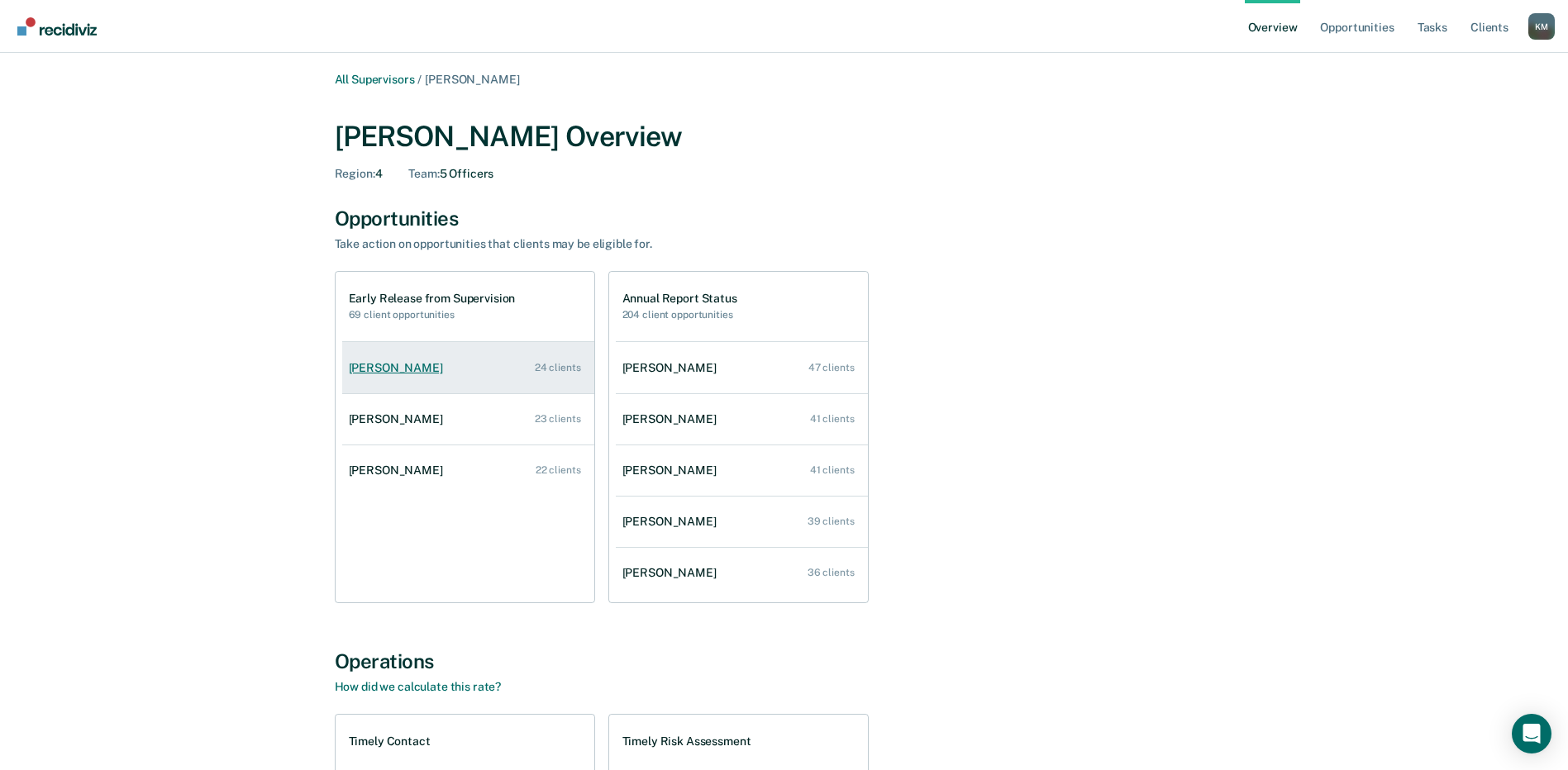
click at [371, 371] on div "[PERSON_NAME]" at bounding box center [399, 368] width 101 height 14
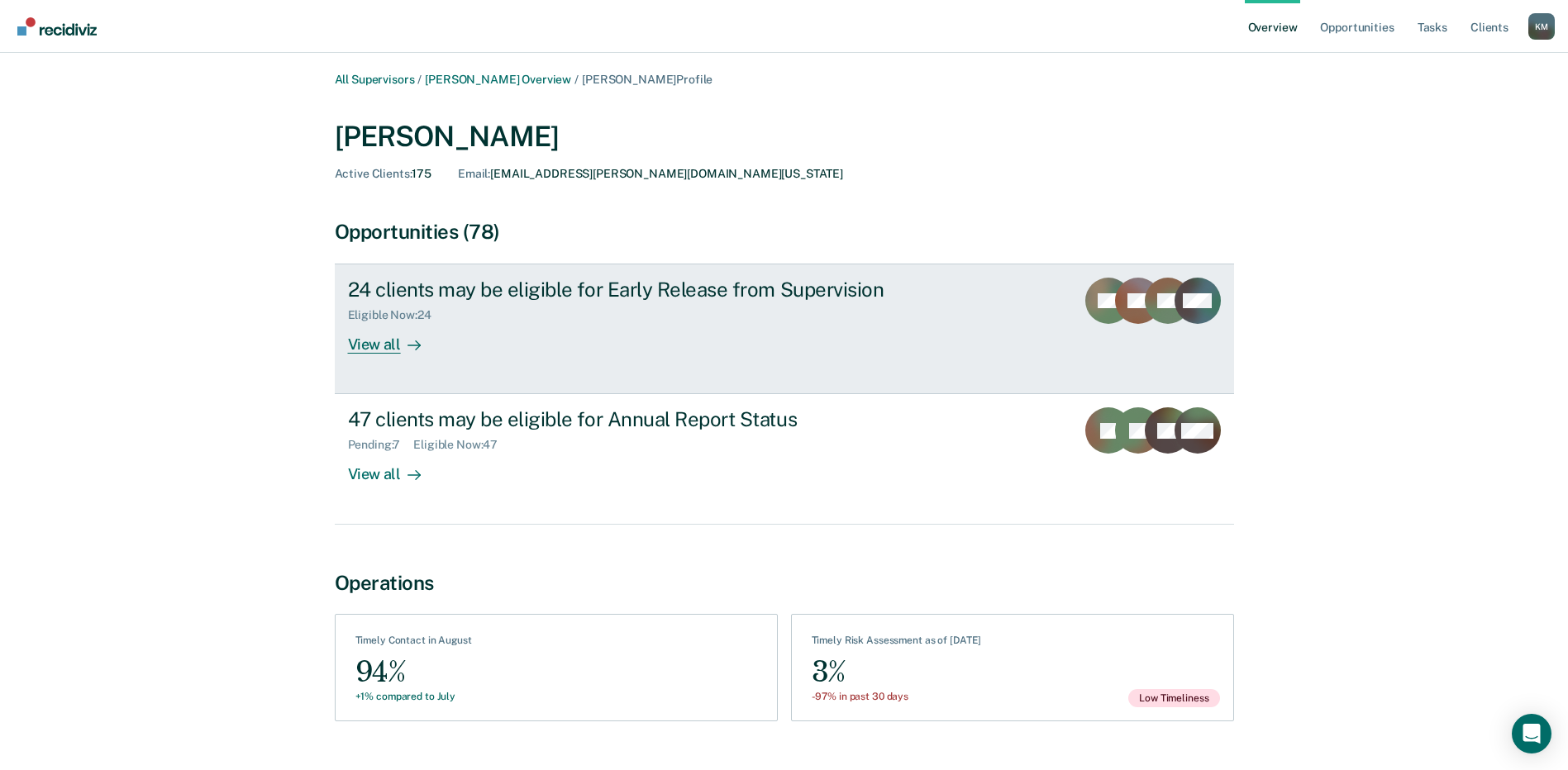
click at [371, 345] on div "View all" at bounding box center [394, 338] width 93 height 33
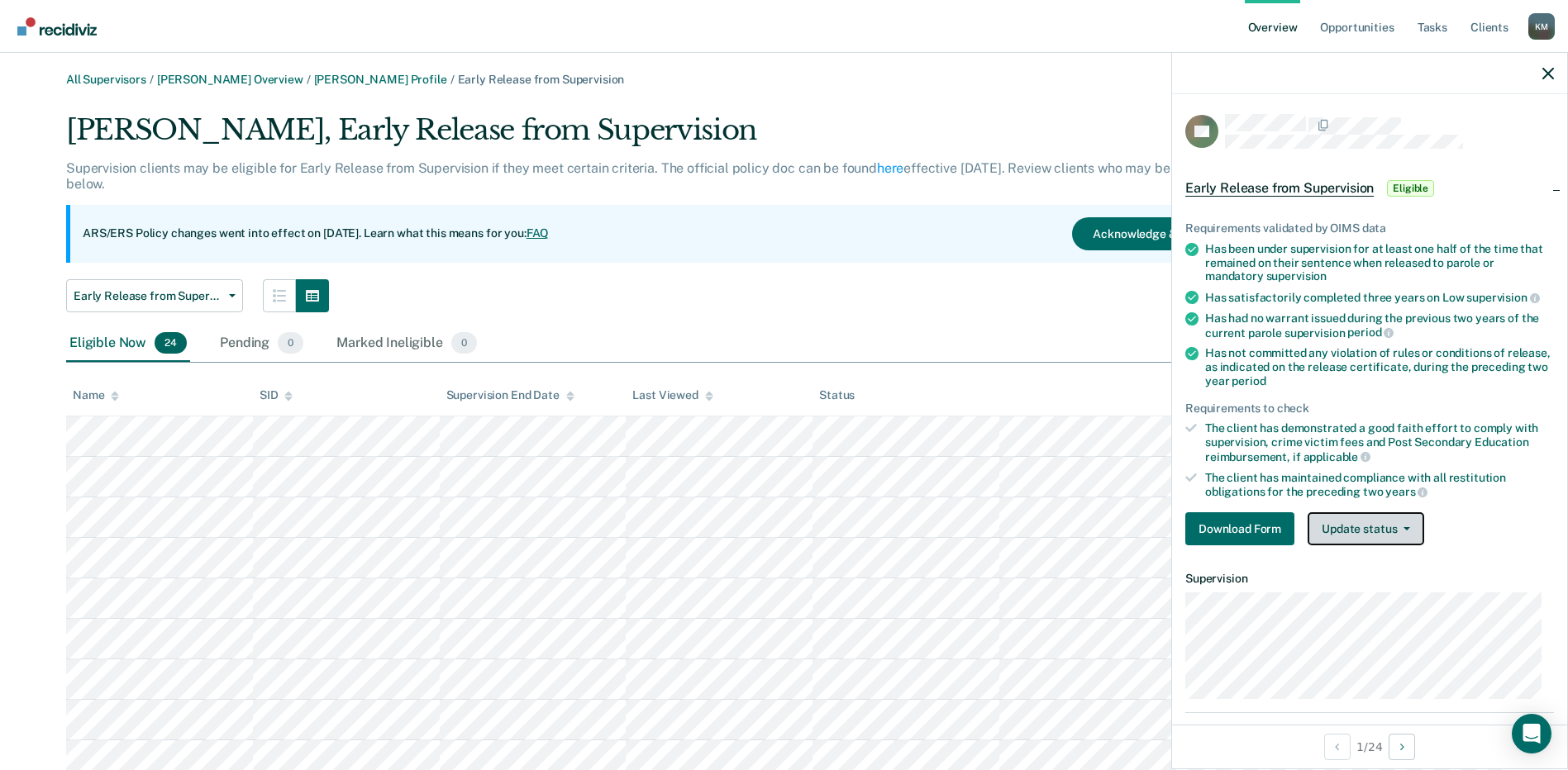
click at [1403, 527] on icon "button" at bounding box center [1406, 528] width 7 height 3
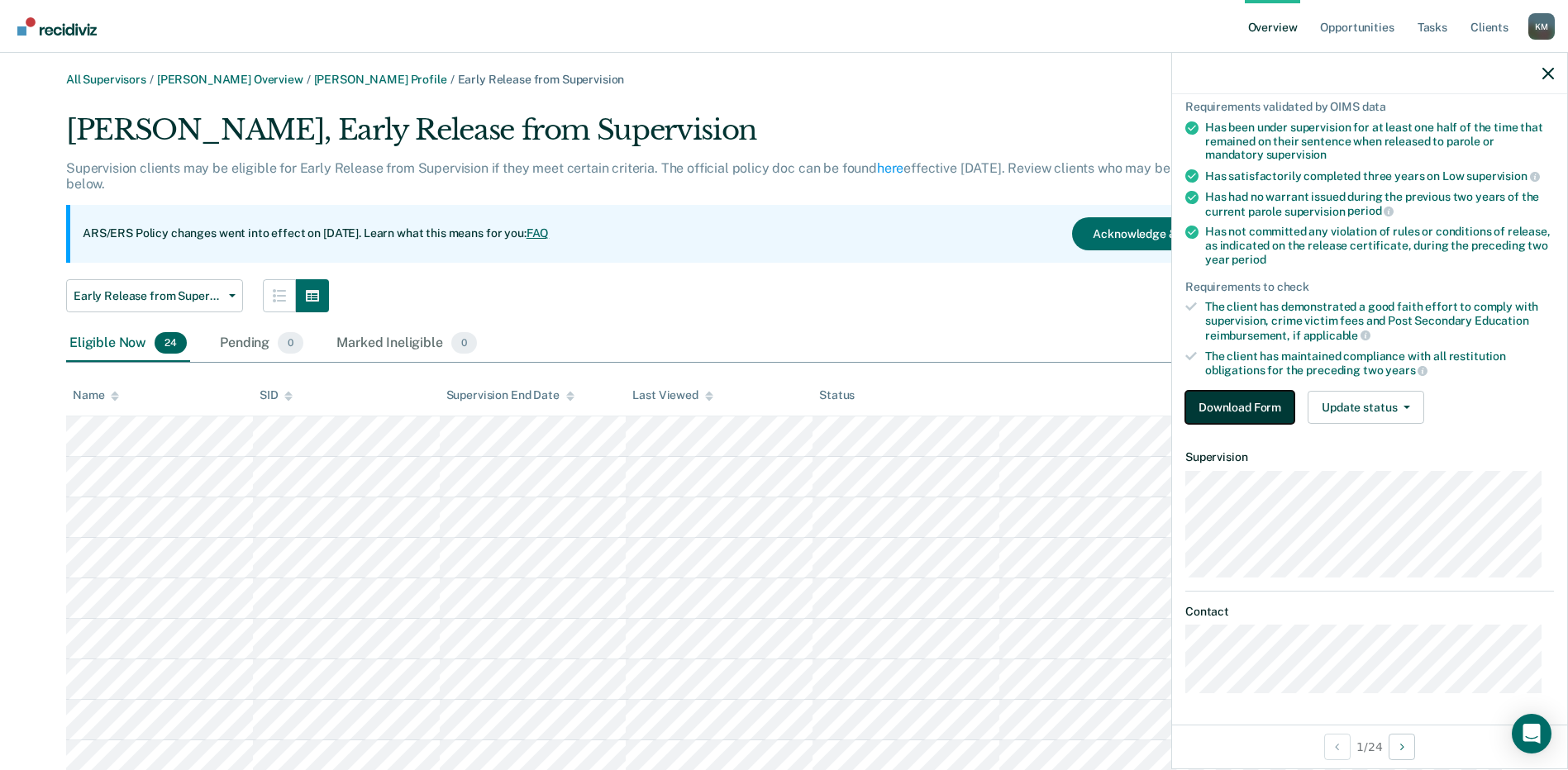
click at [1211, 405] on button "Download Form" at bounding box center [1240, 408] width 109 height 34
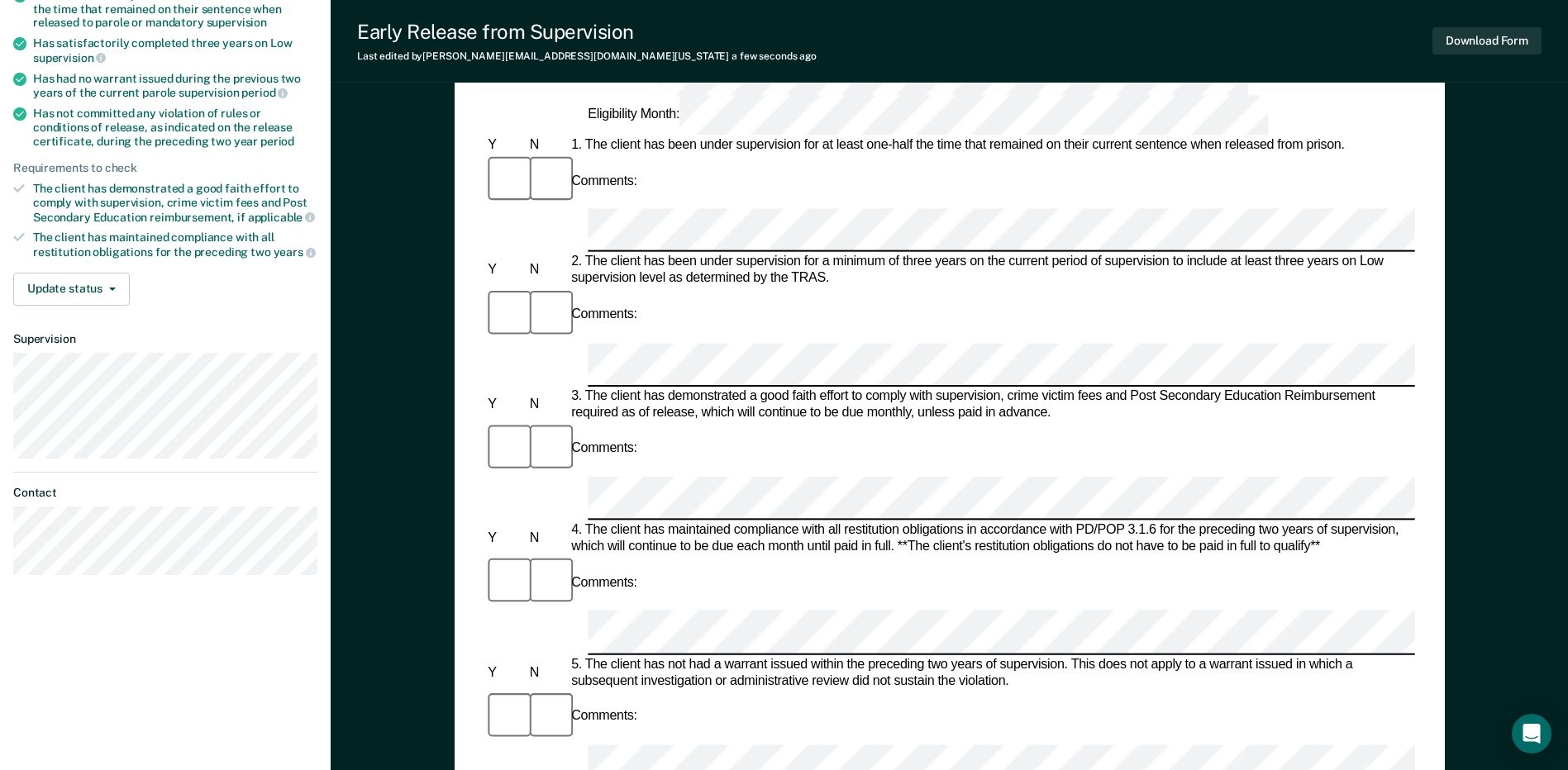
scroll to position [330, 0]
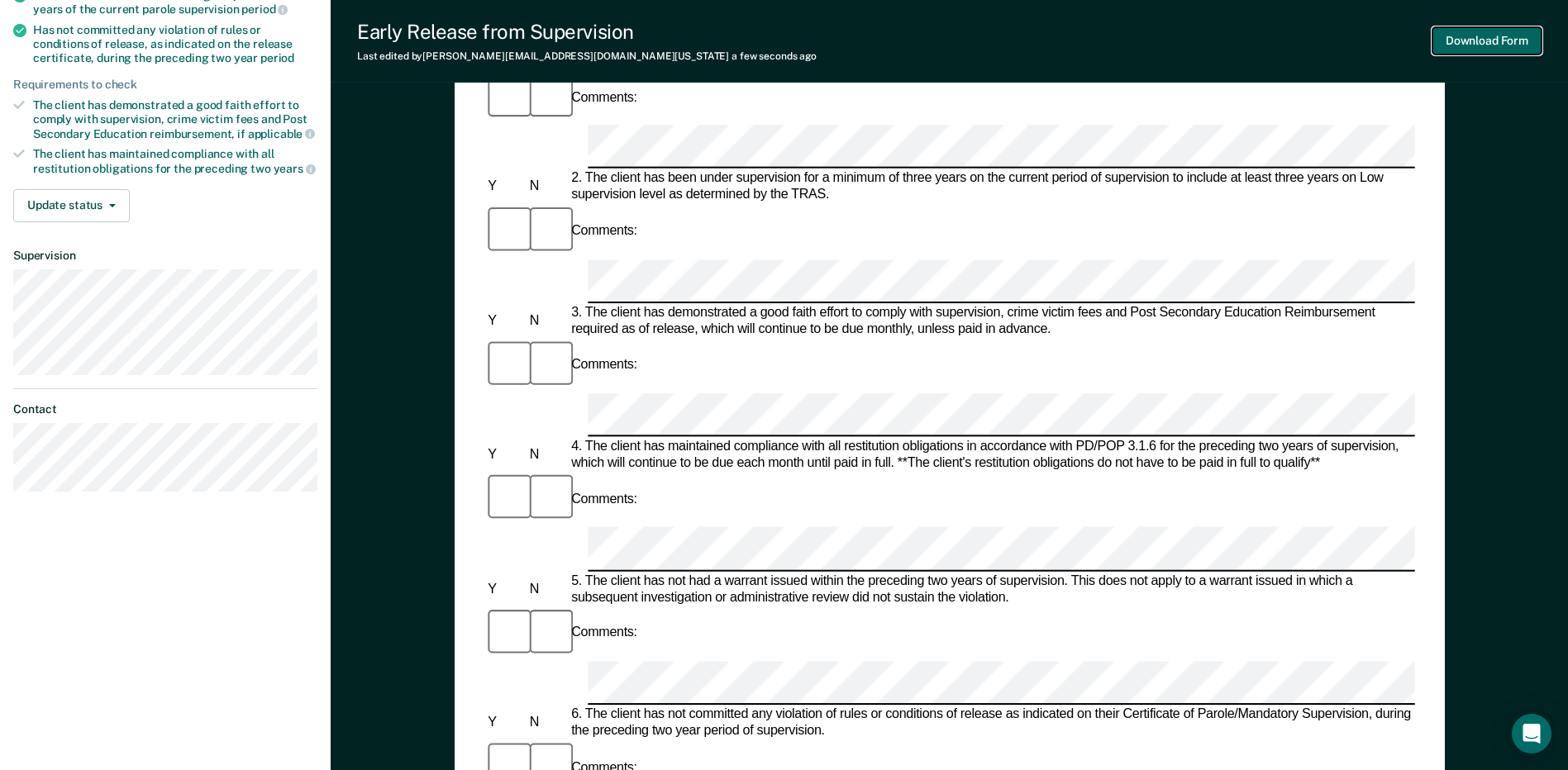
click at [1490, 44] on button "Download Form" at bounding box center [1487, 41] width 109 height 28
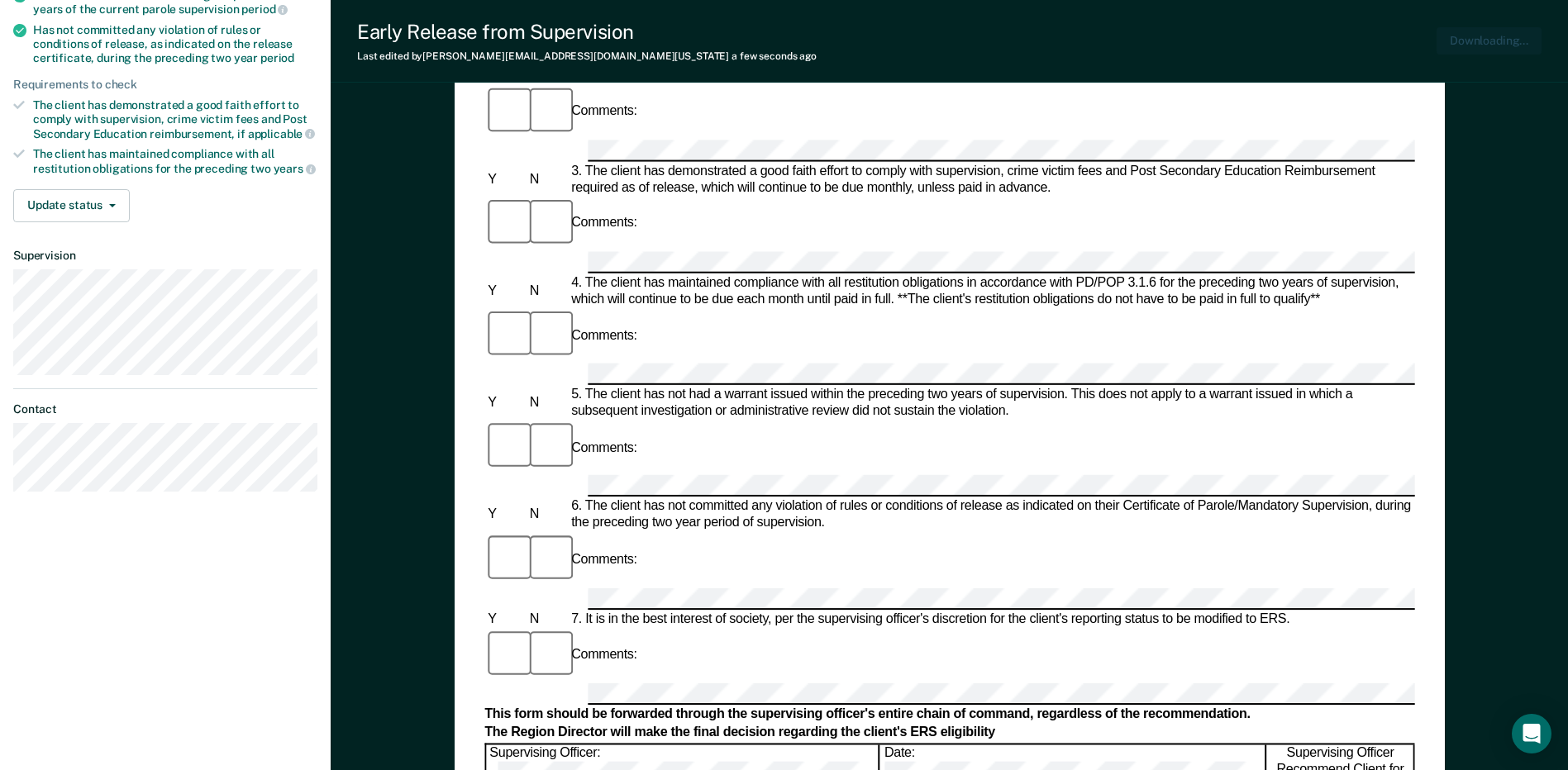
scroll to position [0, 0]
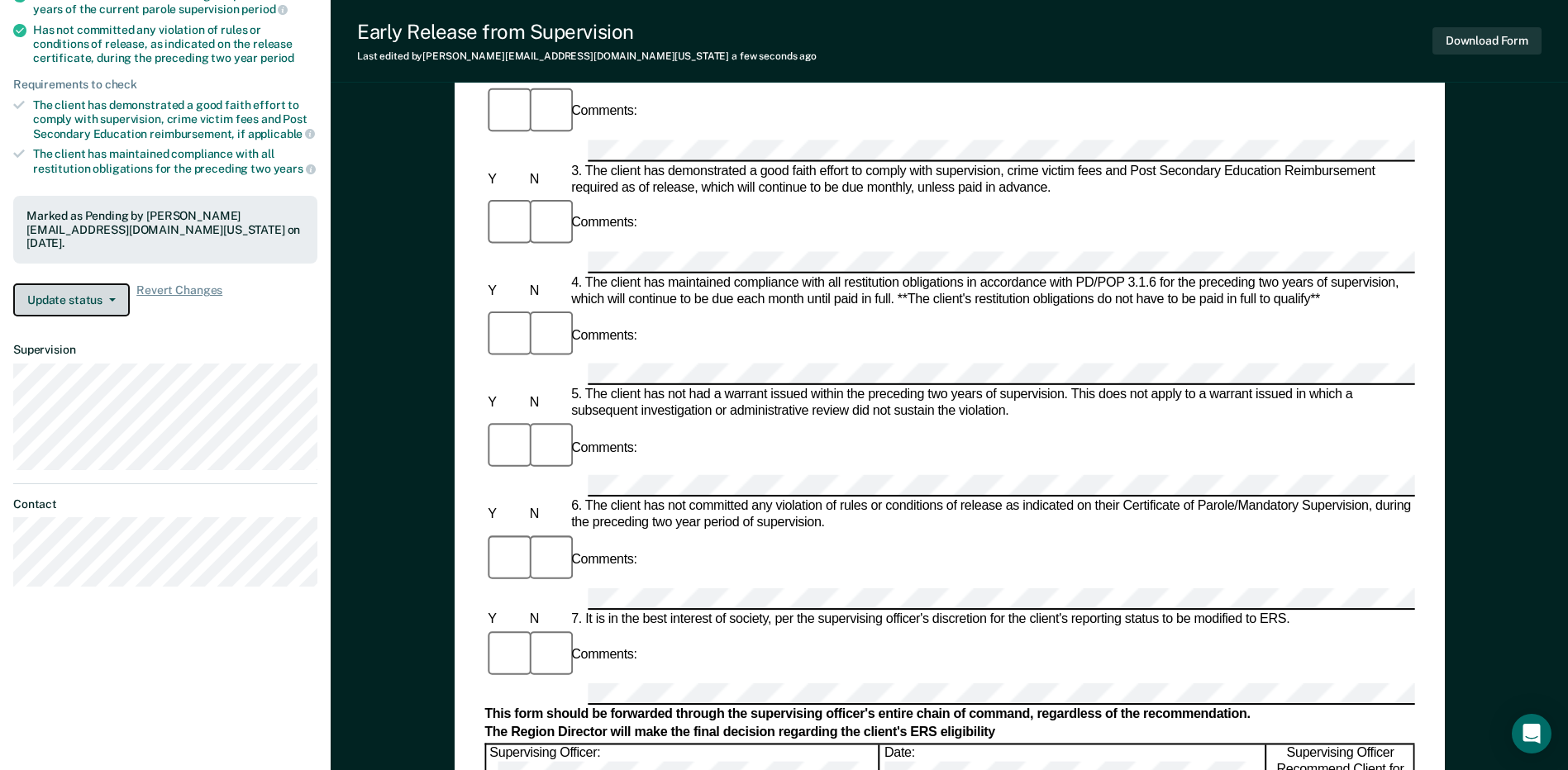
click at [110, 299] on icon "button" at bounding box center [112, 300] width 7 height 3
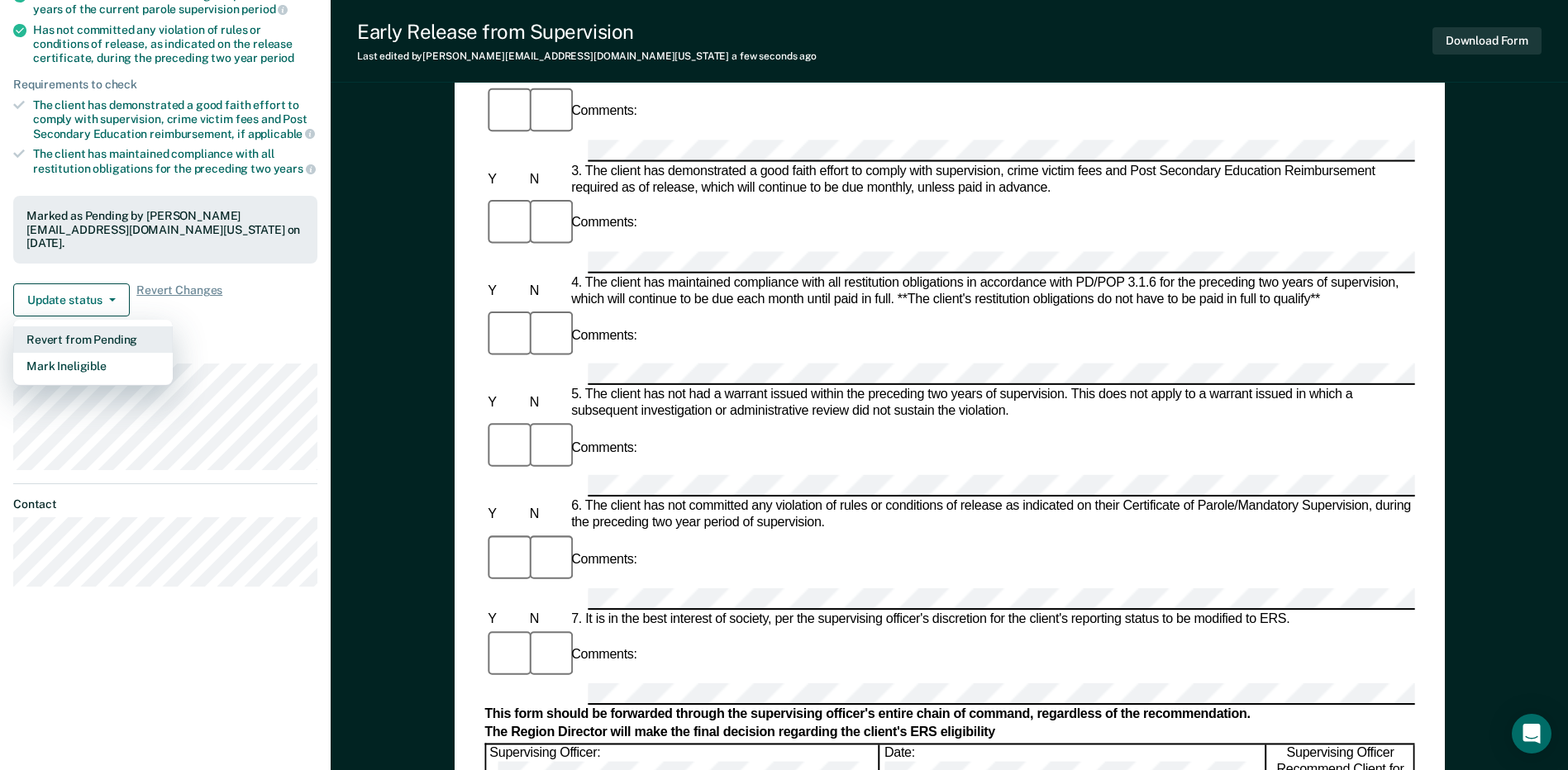
click at [119, 334] on button "Revert from Pending" at bounding box center [93, 339] width 160 height 27
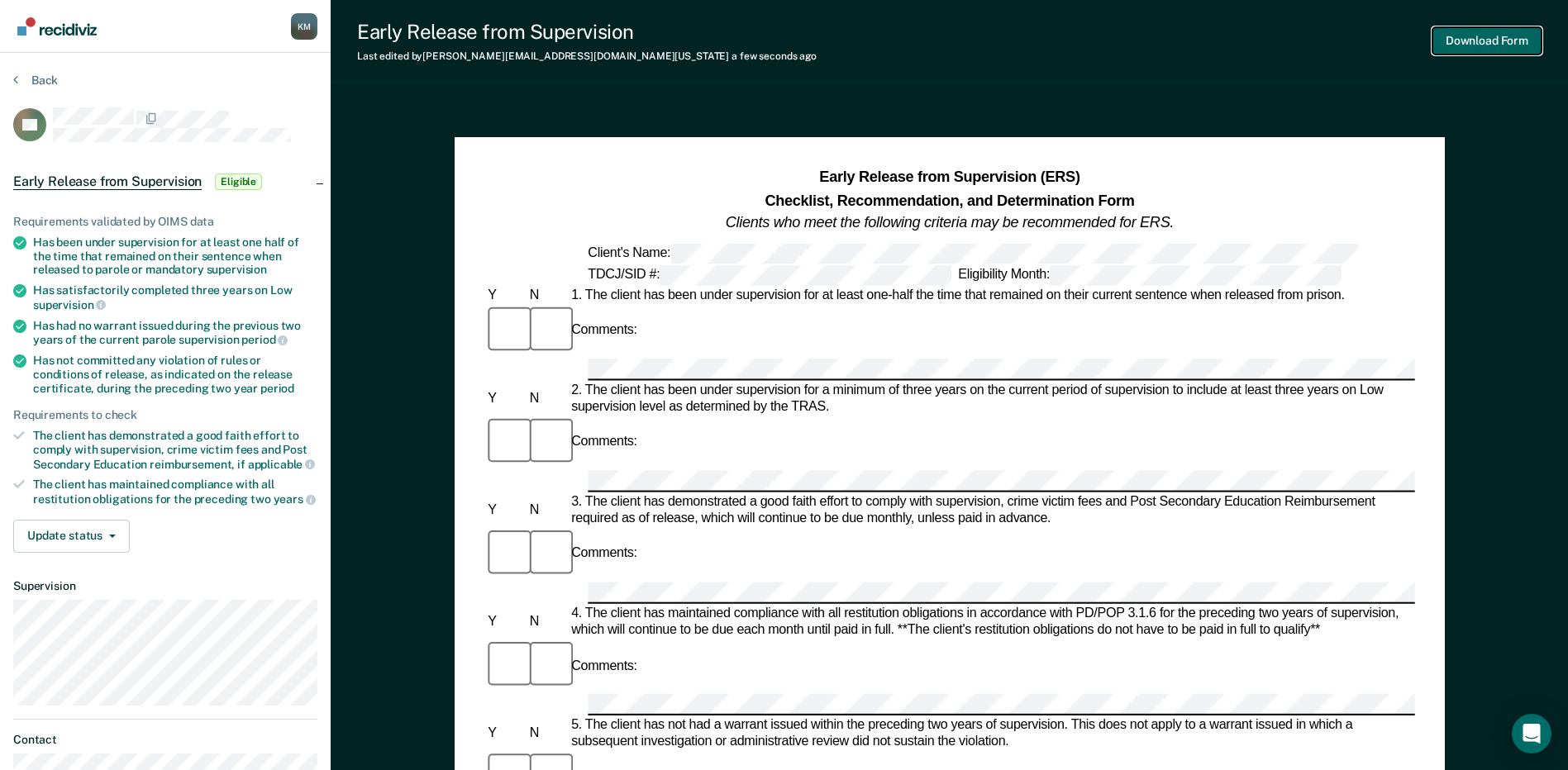
click at [1506, 40] on button "Download Form" at bounding box center [1487, 41] width 109 height 28
